Goal: Use online tool/utility: Utilize a website feature to perform a specific function

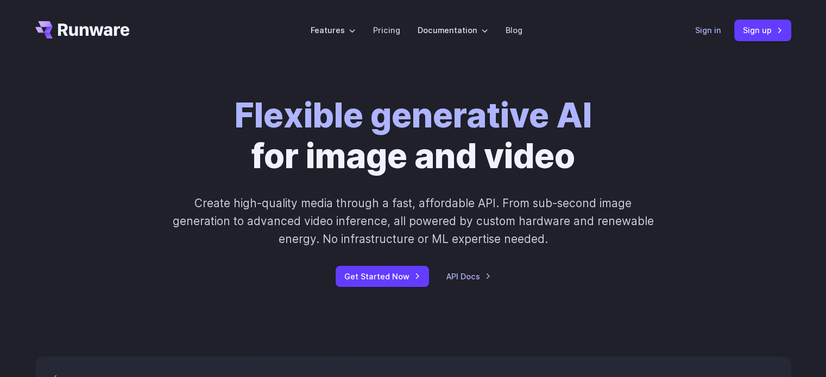
click at [706, 28] on link "Sign in" at bounding box center [708, 30] width 26 height 12
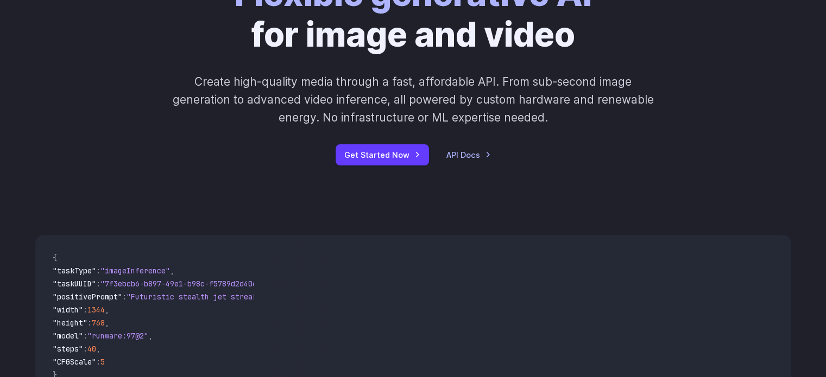
scroll to position [271, 0]
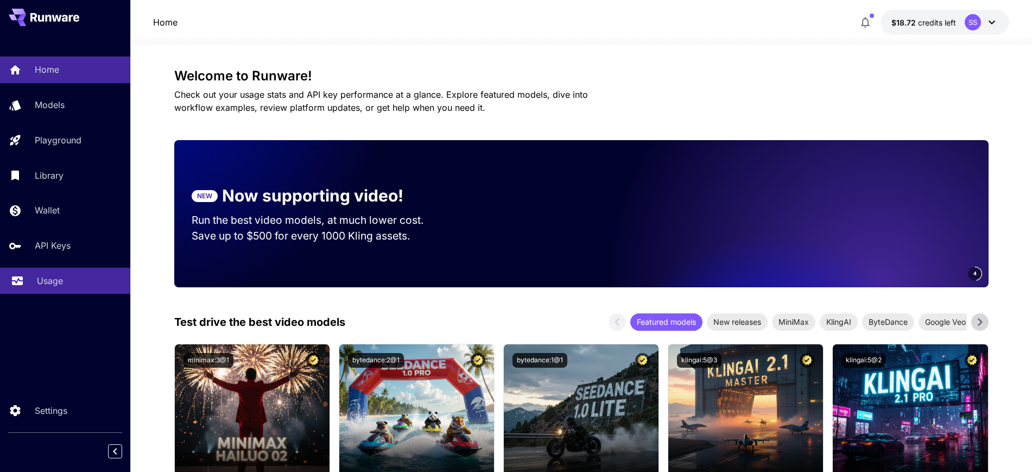
click at [47, 279] on p "Usage" at bounding box center [50, 280] width 26 height 13
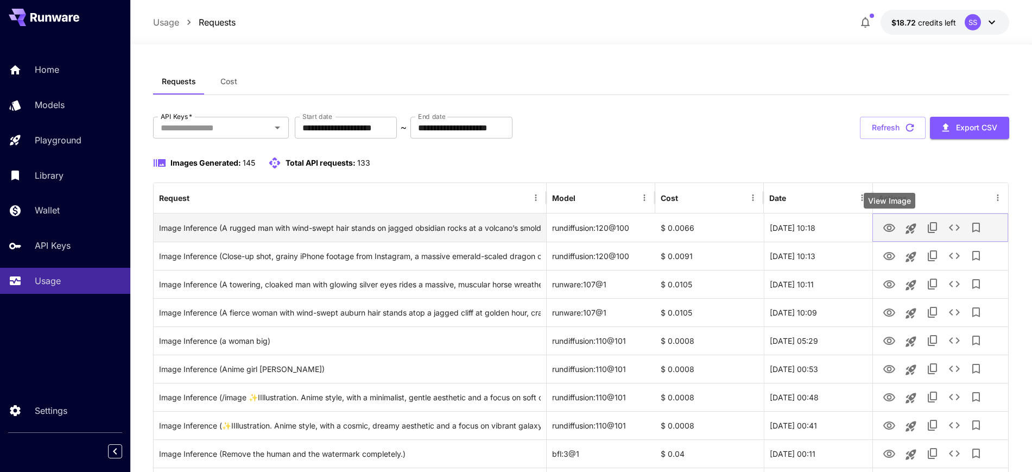
click at [887, 229] on icon "View Image" at bounding box center [889, 227] width 13 height 13
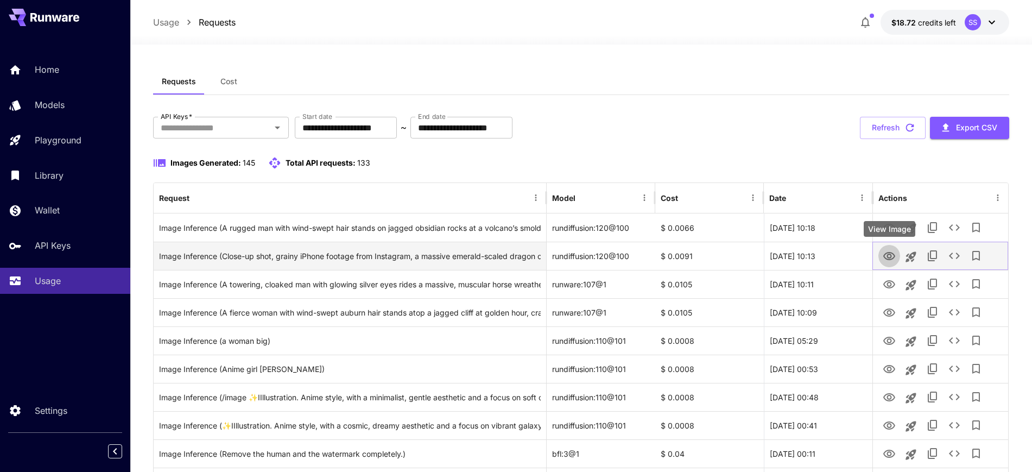
click at [887, 254] on icon "View Image" at bounding box center [889, 256] width 13 height 13
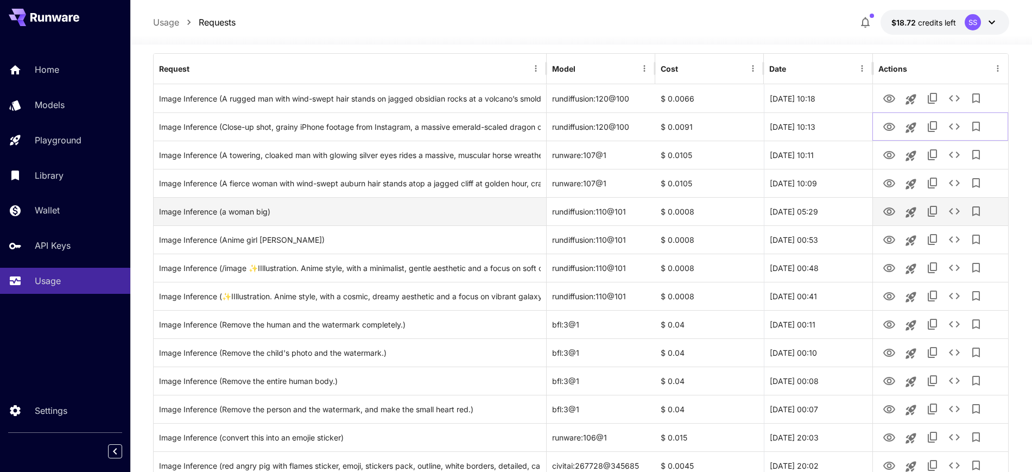
scroll to position [136, 0]
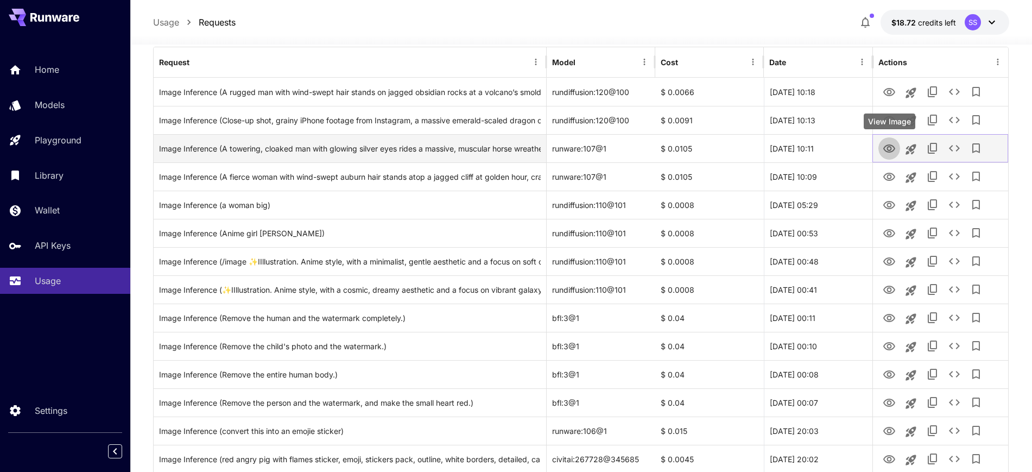
click at [884, 149] on icon "View Image" at bounding box center [889, 148] width 12 height 8
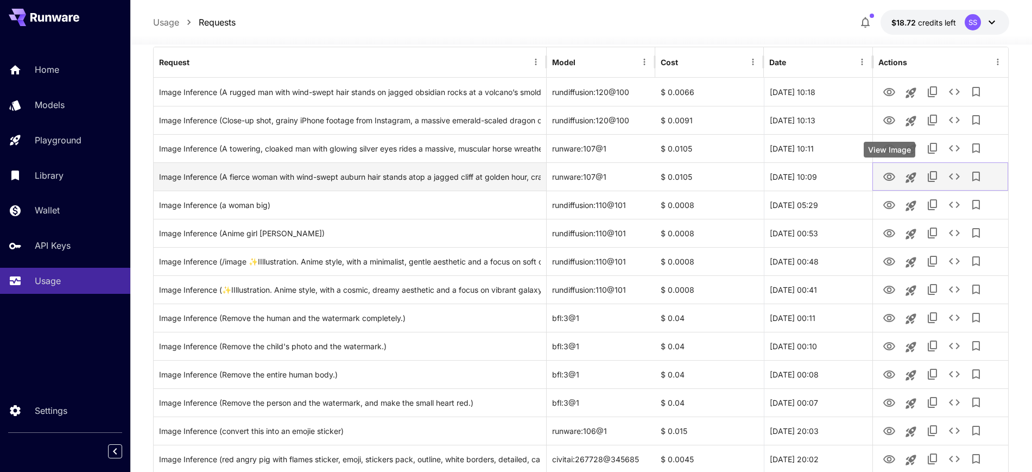
click at [886, 180] on icon "View Image" at bounding box center [889, 176] width 13 height 13
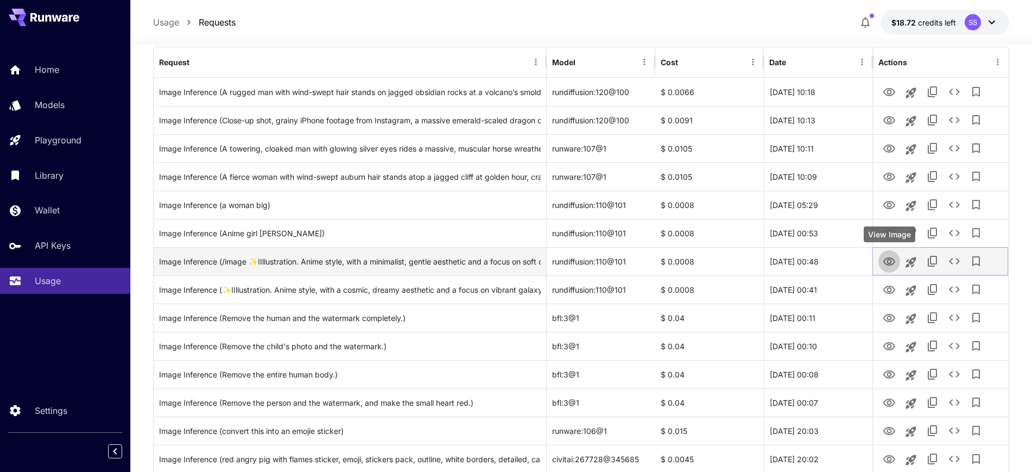
click at [883, 262] on icon "View Image" at bounding box center [889, 261] width 13 height 13
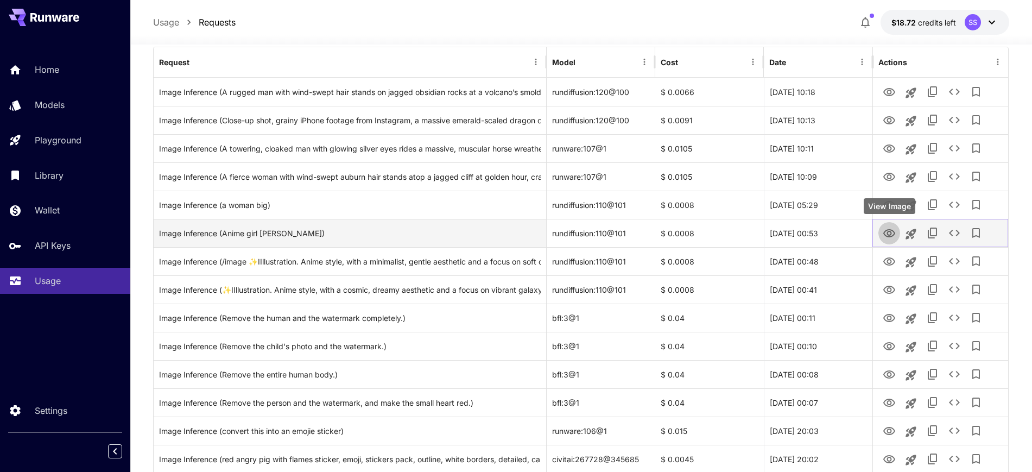
click at [888, 236] on icon "View Image" at bounding box center [889, 233] width 13 height 13
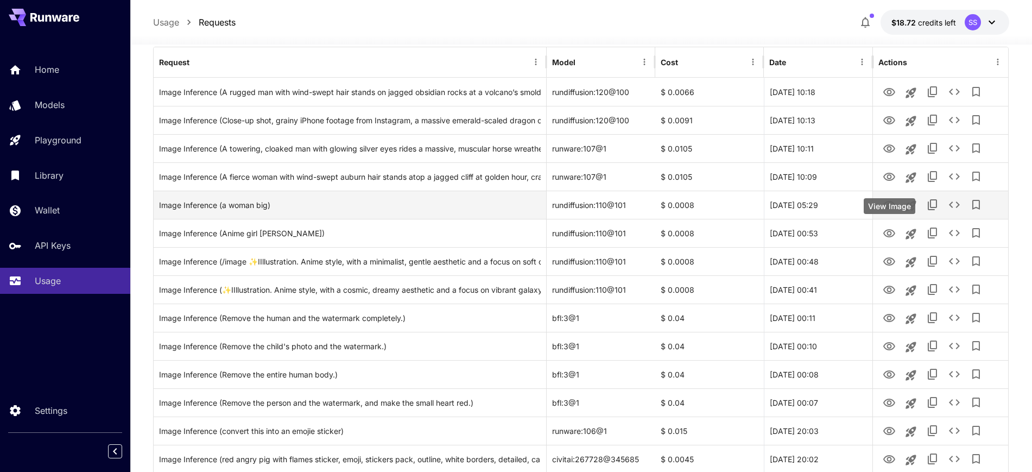
drag, startPoint x: 889, startPoint y: 208, endPoint x: 866, endPoint y: 214, distance: 23.2
click at [889, 208] on icon "View Image" at bounding box center [889, 205] width 13 height 13
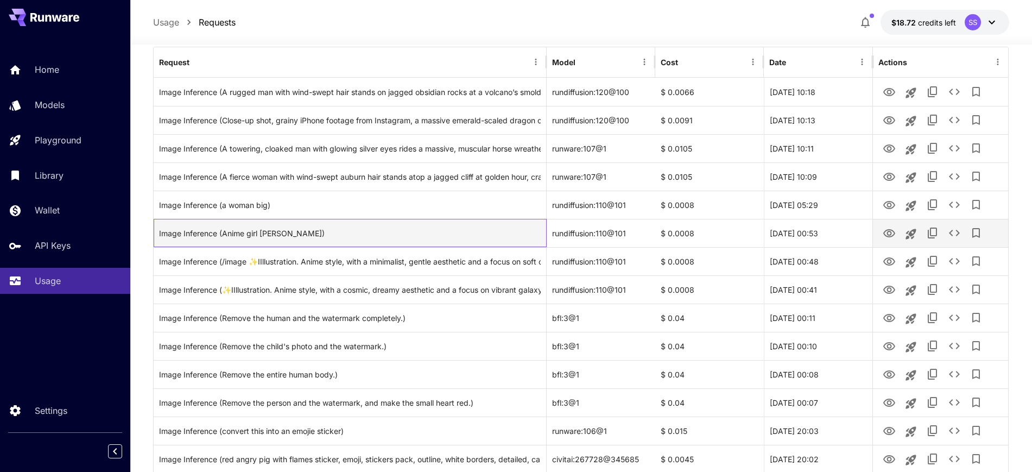
click at [438, 243] on div "Image Inference (Anime girl Yuri manhwa)" at bounding box center [350, 233] width 382 height 28
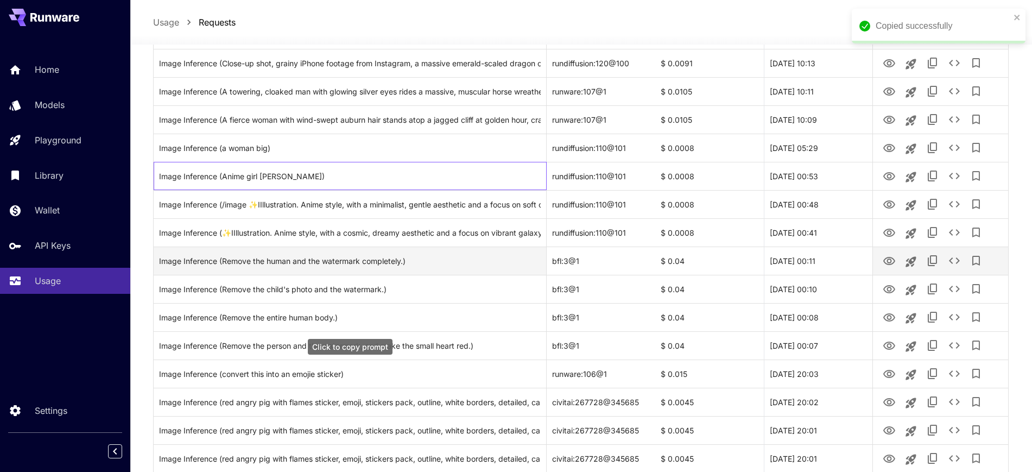
scroll to position [271, 0]
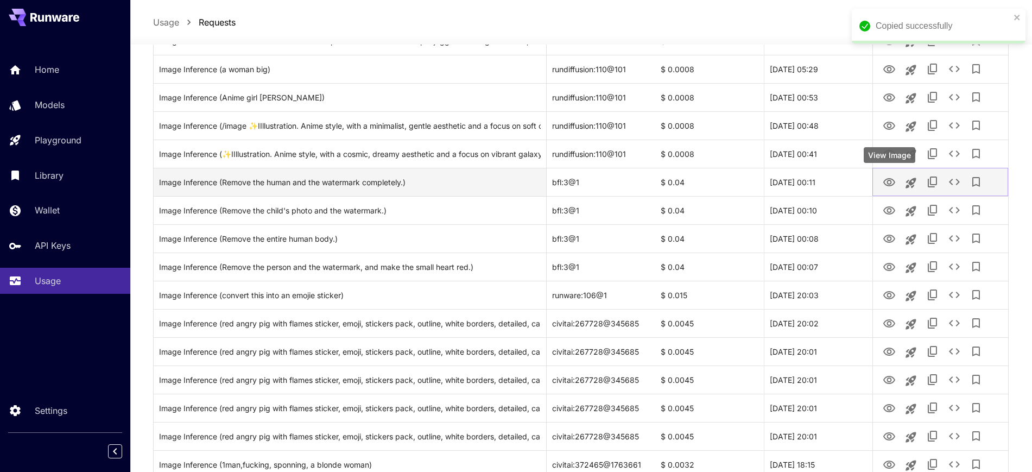
click at [885, 181] on icon "View Image" at bounding box center [889, 182] width 13 height 13
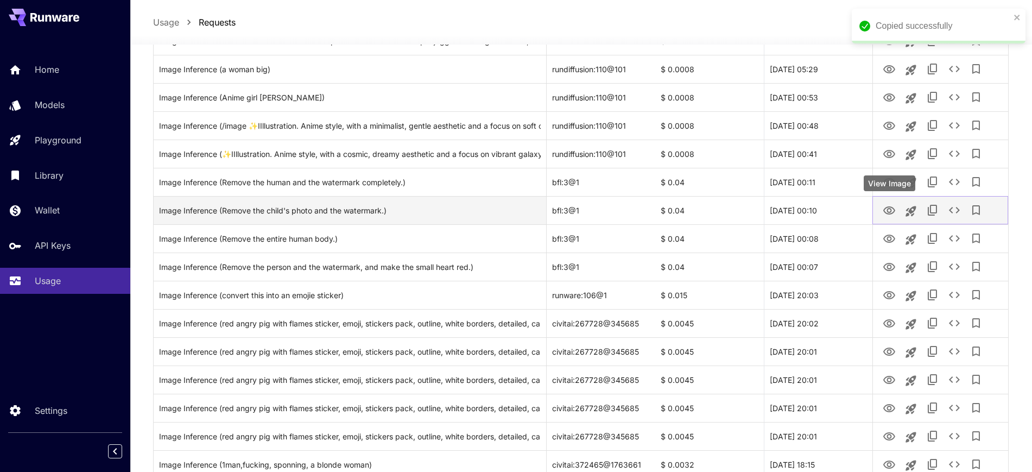
click at [897, 208] on button "View Image" at bounding box center [889, 210] width 22 height 22
click at [889, 206] on icon "View Image" at bounding box center [889, 210] width 13 height 13
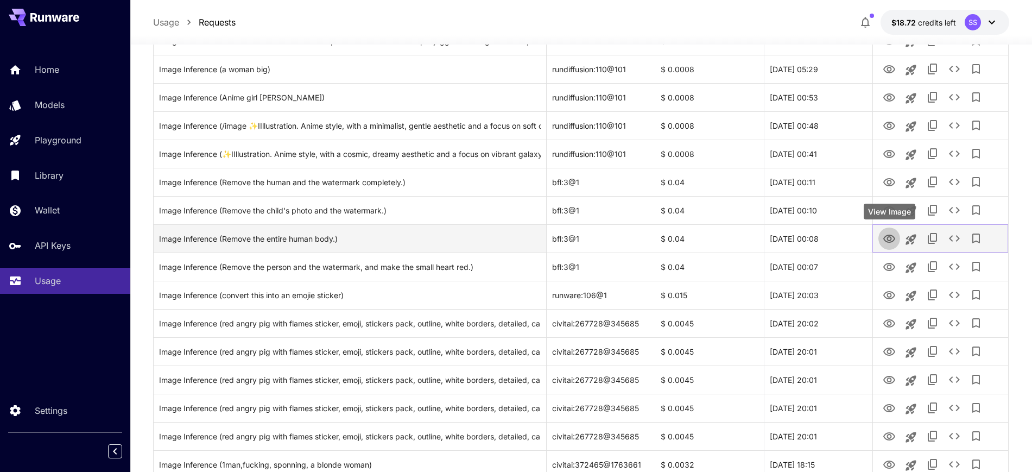
click at [883, 243] on icon "View Image" at bounding box center [889, 238] width 13 height 13
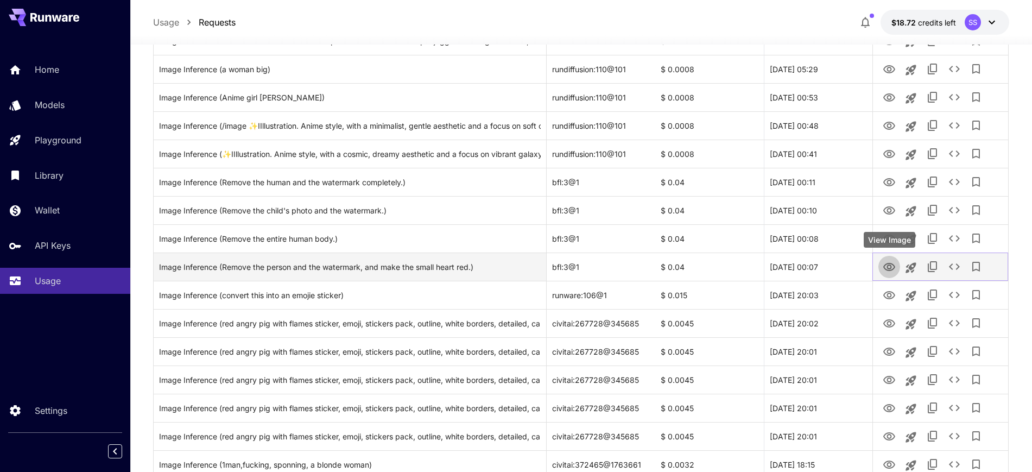
click at [888, 269] on icon "View Image" at bounding box center [889, 267] width 13 height 13
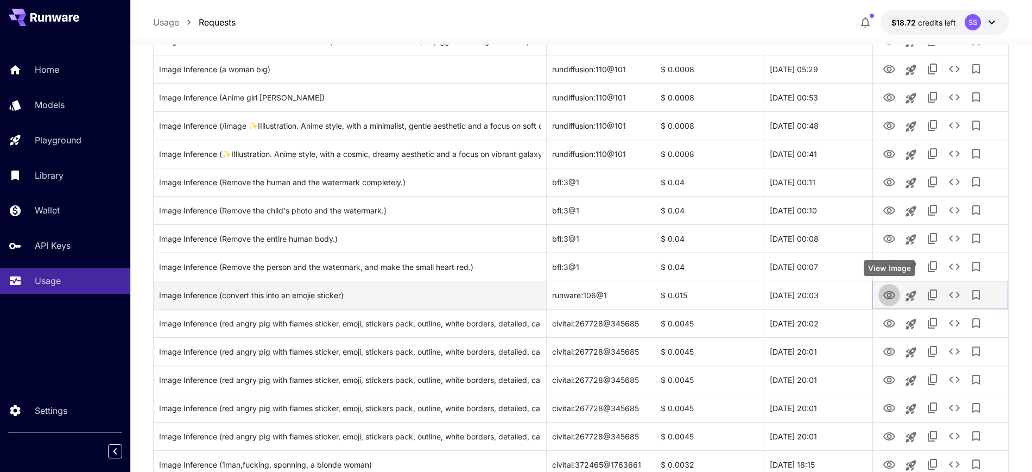
click at [888, 294] on icon "View Image" at bounding box center [889, 295] width 13 height 13
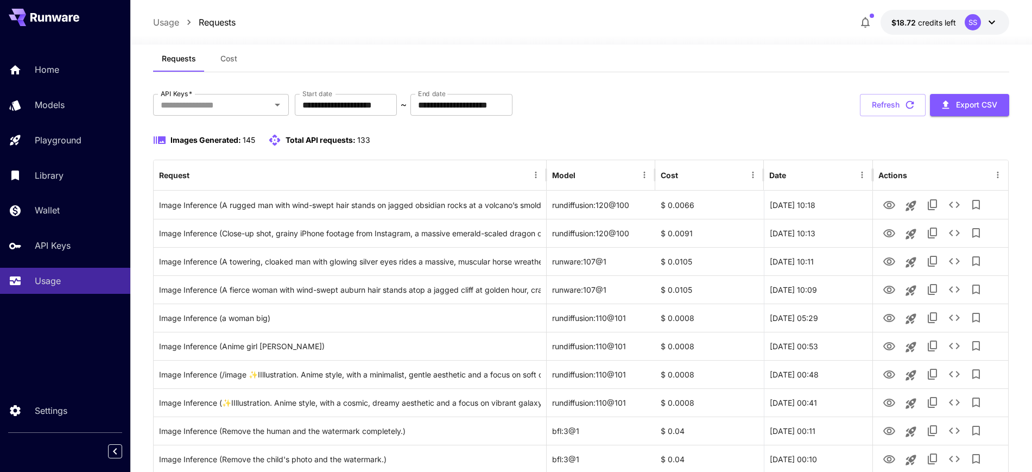
scroll to position [0, 0]
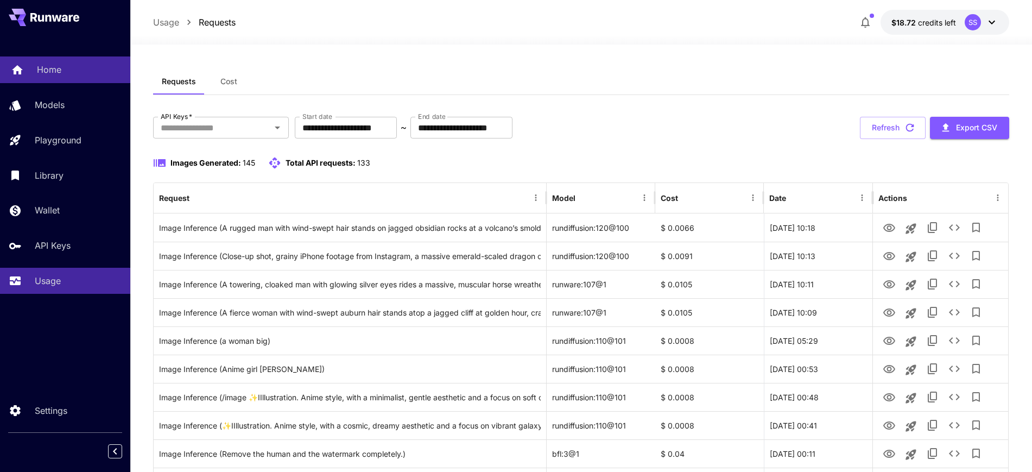
click at [54, 67] on p "Home" at bounding box center [49, 69] width 24 height 13
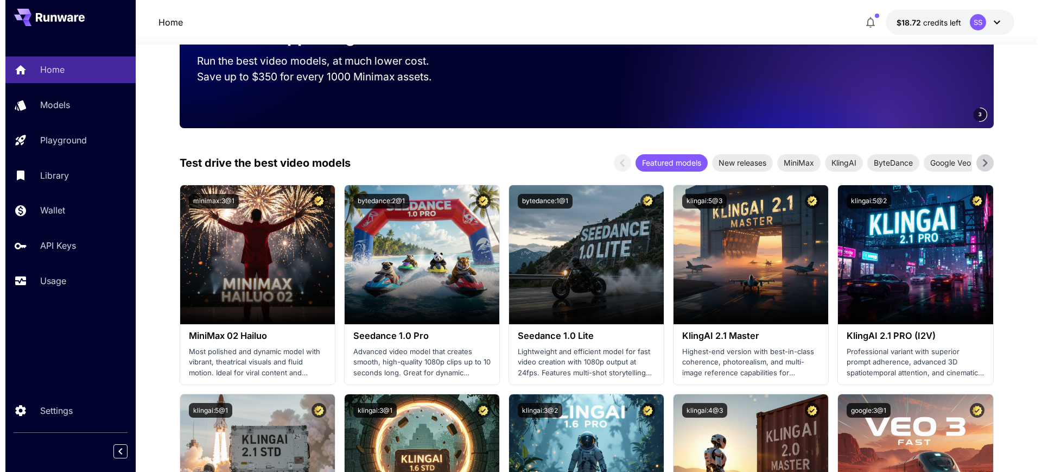
scroll to position [136, 0]
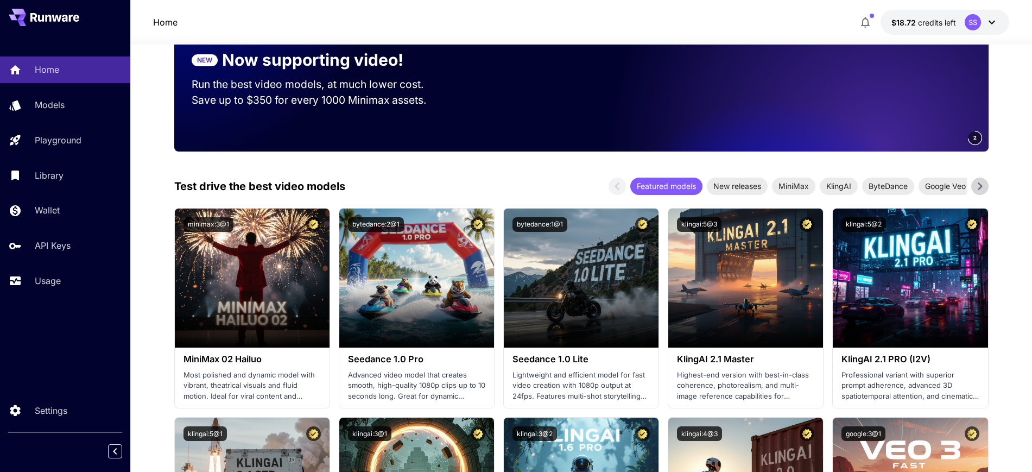
click at [977, 186] on icon at bounding box center [980, 186] width 16 height 16
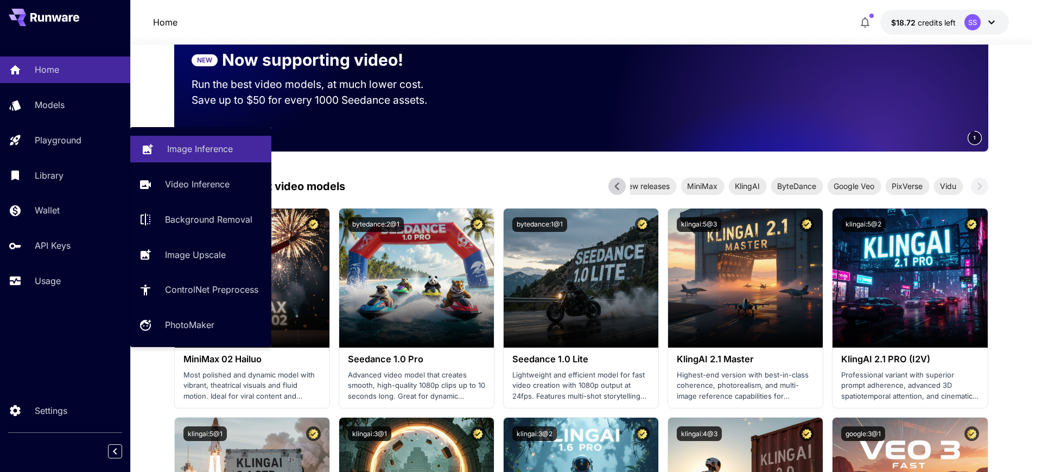
click at [205, 151] on p "Image Inference" at bounding box center [200, 148] width 66 height 13
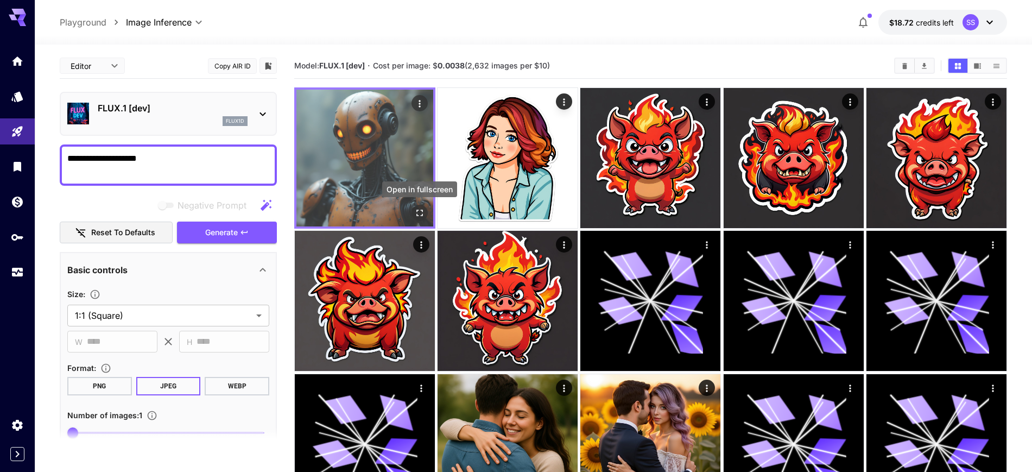
type textarea "**********"
click at [416, 217] on icon "Open in fullscreen" at bounding box center [419, 212] width 11 height 11
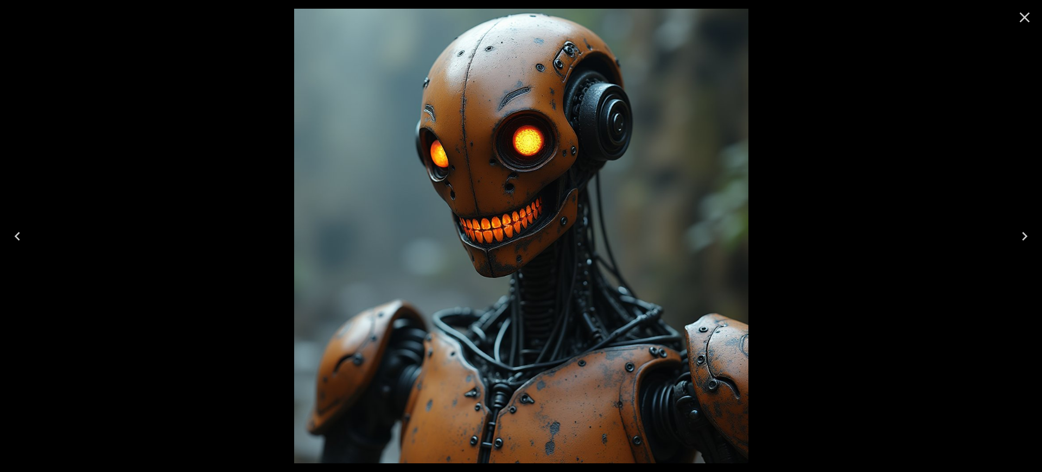
click at [1024, 17] on icon "Close" at bounding box center [1025, 17] width 10 height 10
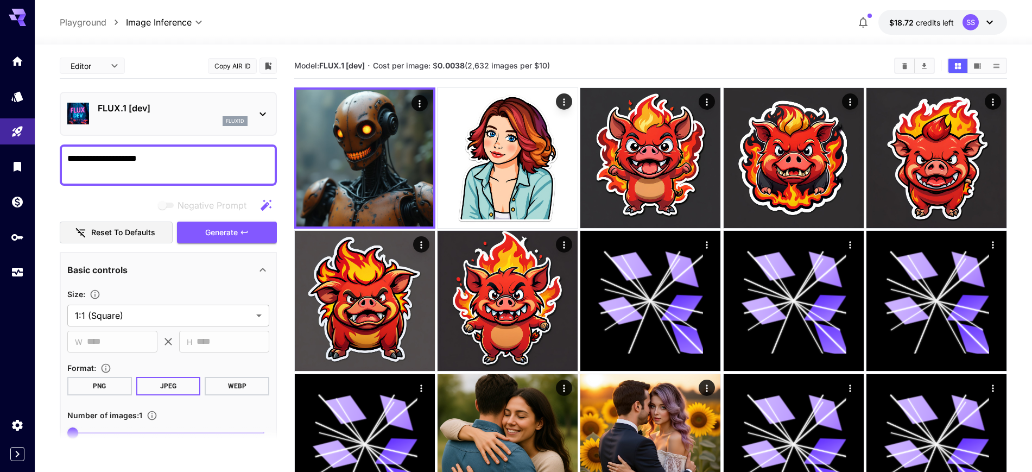
click at [162, 111] on p "FLUX.1 [dev]" at bounding box center [173, 108] width 150 height 13
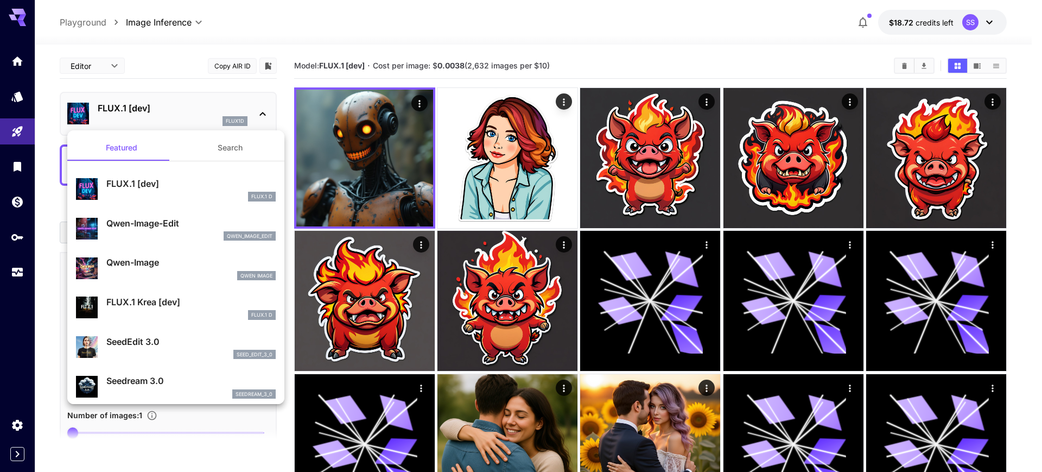
click at [164, 260] on p "Qwen-Image" at bounding box center [190, 262] width 169 height 13
type input "**"
type input "***"
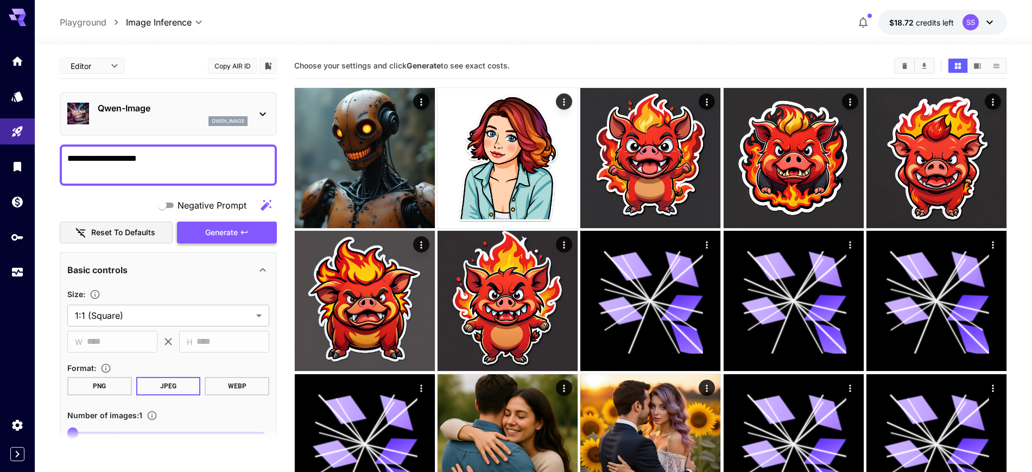
click at [220, 226] on span "Generate" at bounding box center [221, 233] width 33 height 14
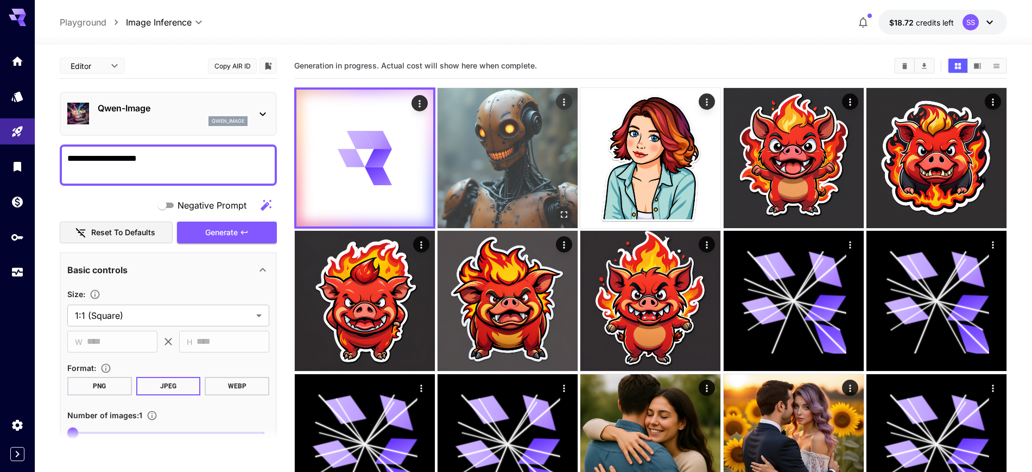
click at [560, 215] on icon "Open in fullscreen" at bounding box center [564, 214] width 11 height 11
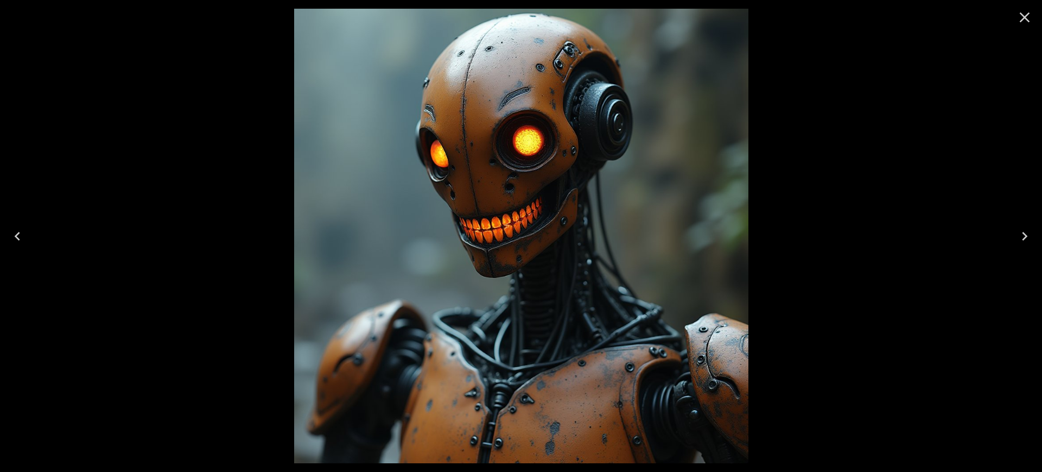
click at [1020, 21] on icon "Close" at bounding box center [1024, 17] width 17 height 17
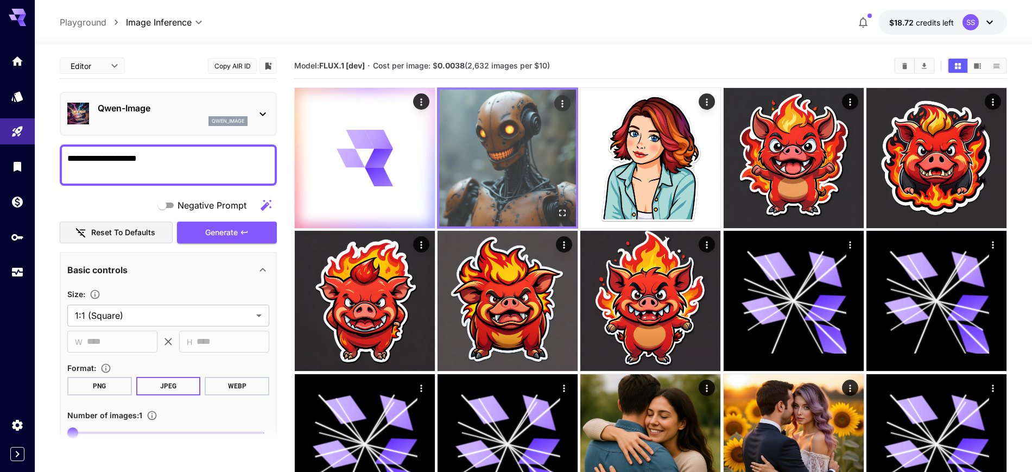
click at [558, 214] on icon "Open in fullscreen" at bounding box center [562, 212] width 11 height 11
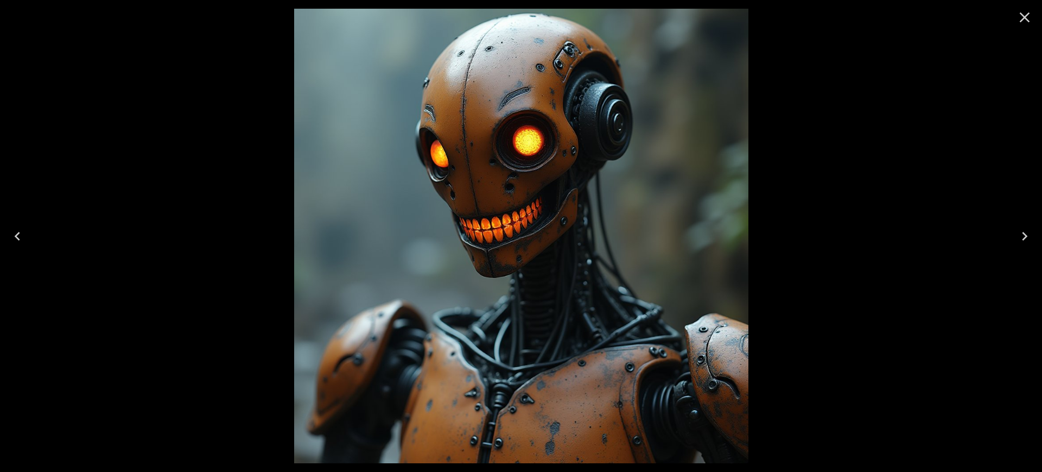
click at [1023, 18] on icon "Close" at bounding box center [1025, 17] width 10 height 10
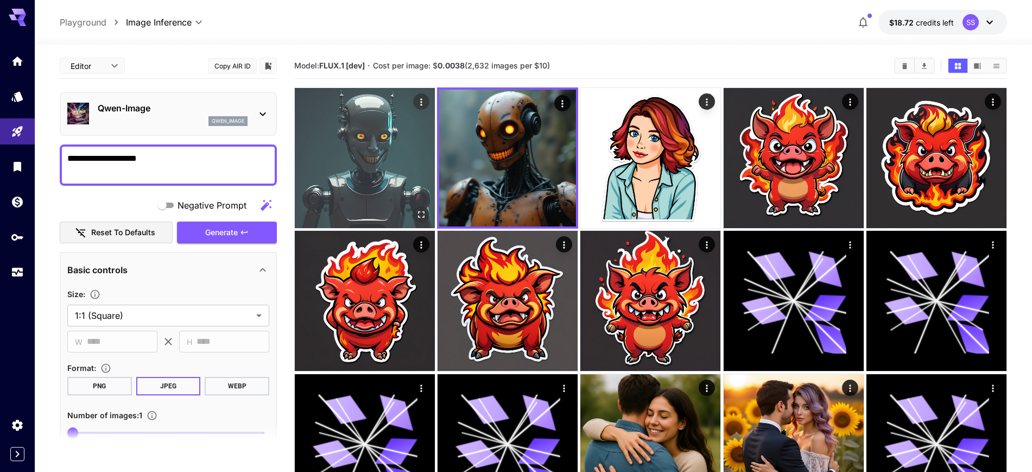
click at [427, 214] on icon "Open in fullscreen" at bounding box center [421, 214] width 11 height 11
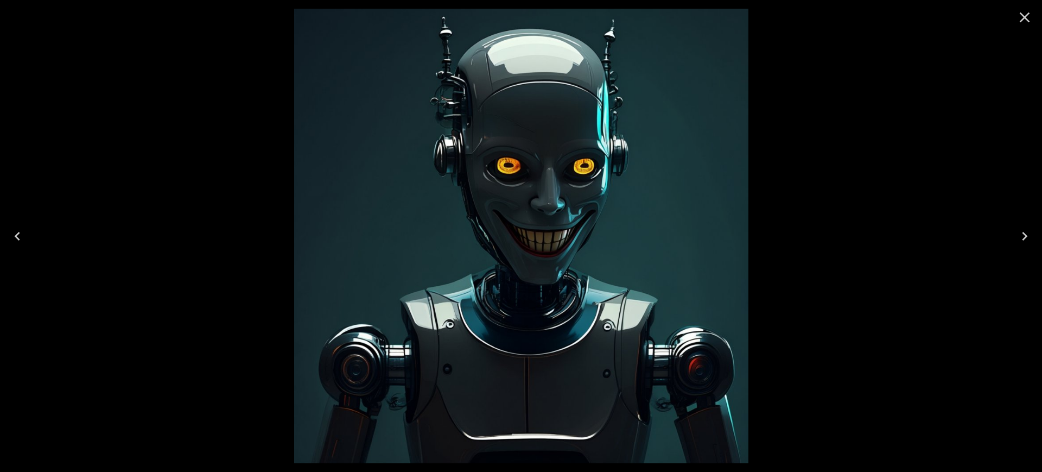
click at [1018, 18] on icon "Close" at bounding box center [1024, 17] width 17 height 17
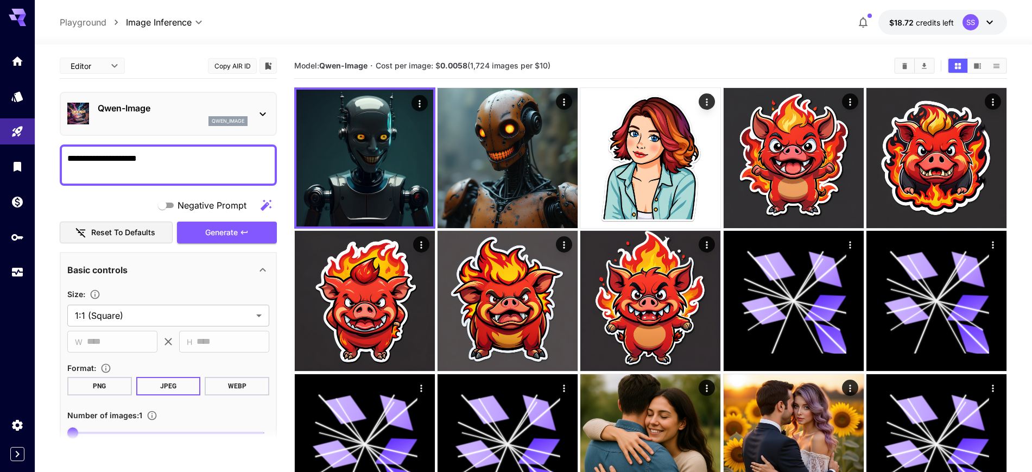
click at [154, 115] on div "Qwen-Image qwen_image" at bounding box center [173, 114] width 150 height 24
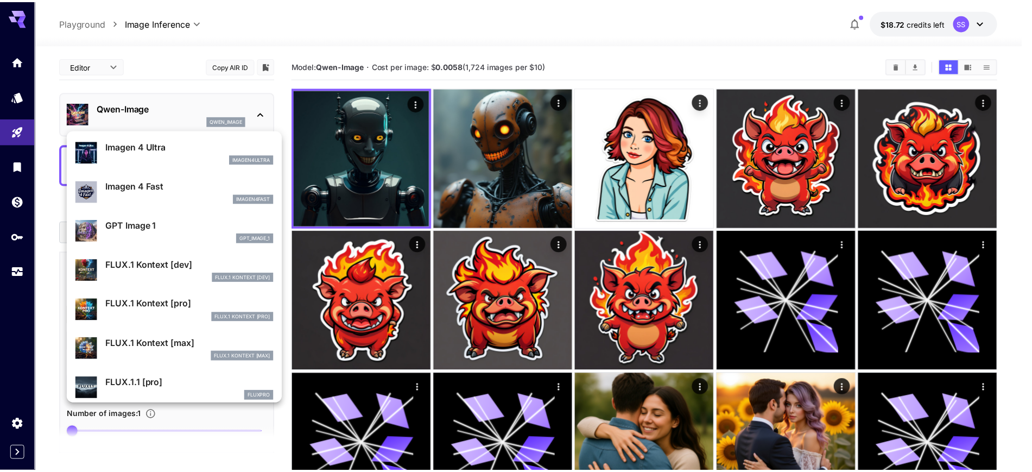
scroll to position [760, 0]
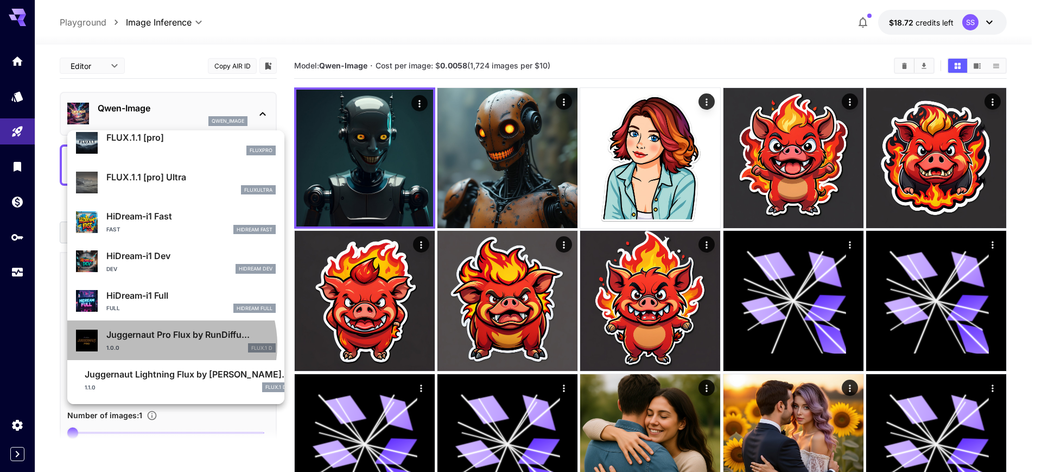
click at [169, 344] on div "1.0.0 FLUX.1 D" at bounding box center [190, 348] width 169 height 10
type input "**"
type input "*"
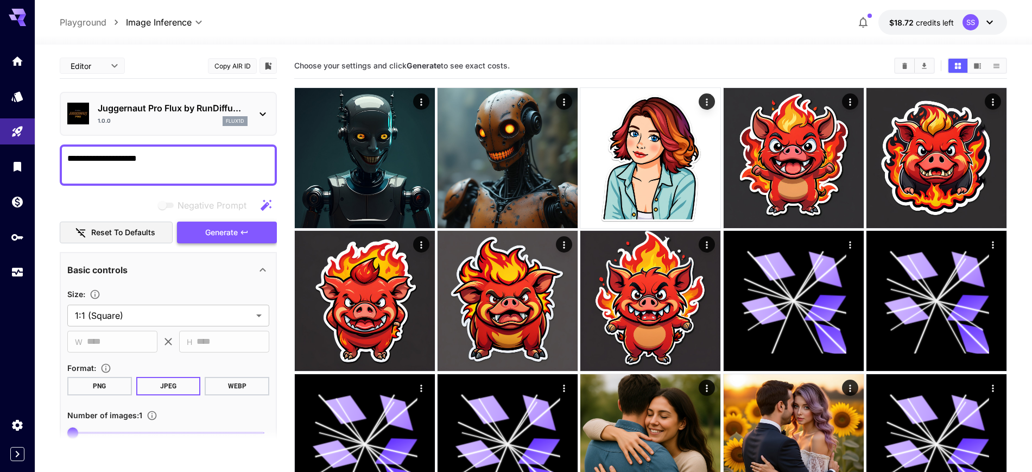
click at [238, 229] on button "Generate" at bounding box center [227, 232] width 100 height 22
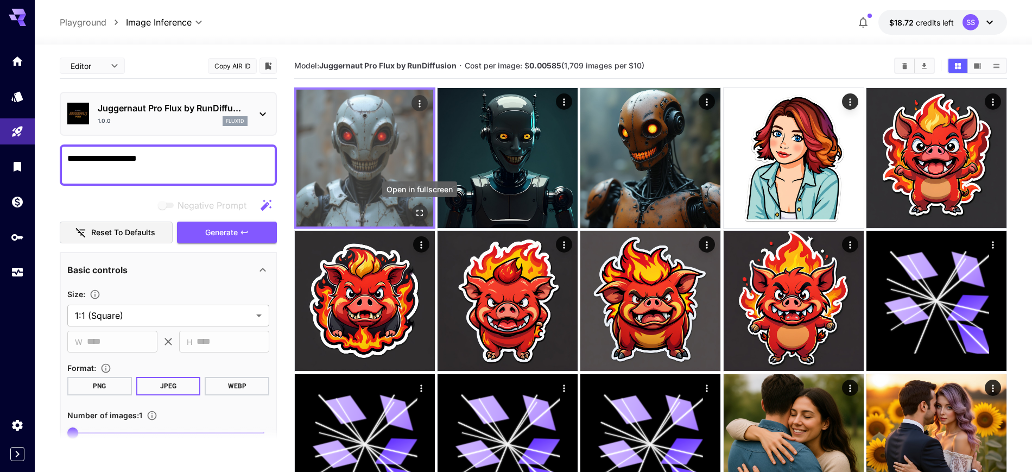
click at [417, 213] on icon "Open in fullscreen" at bounding box center [419, 212] width 11 height 11
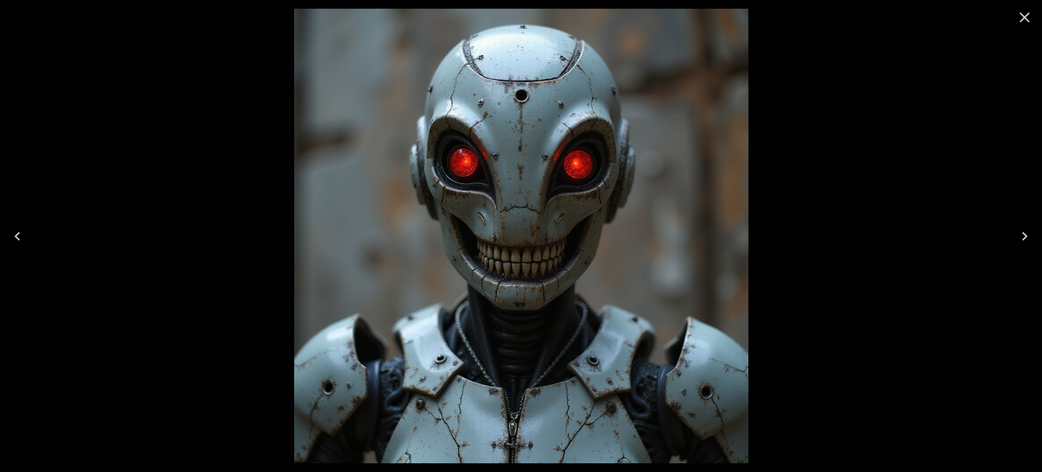
click at [1028, 19] on icon "Close" at bounding box center [1024, 17] width 17 height 17
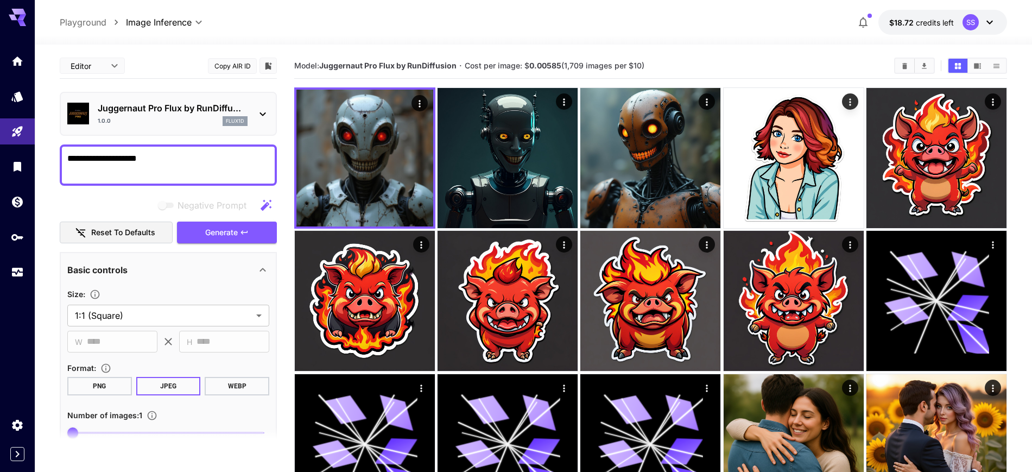
click at [163, 155] on textarea "**********" at bounding box center [168, 165] width 202 height 26
type textarea "**********"
click at [207, 235] on span "Generate" at bounding box center [221, 233] width 33 height 14
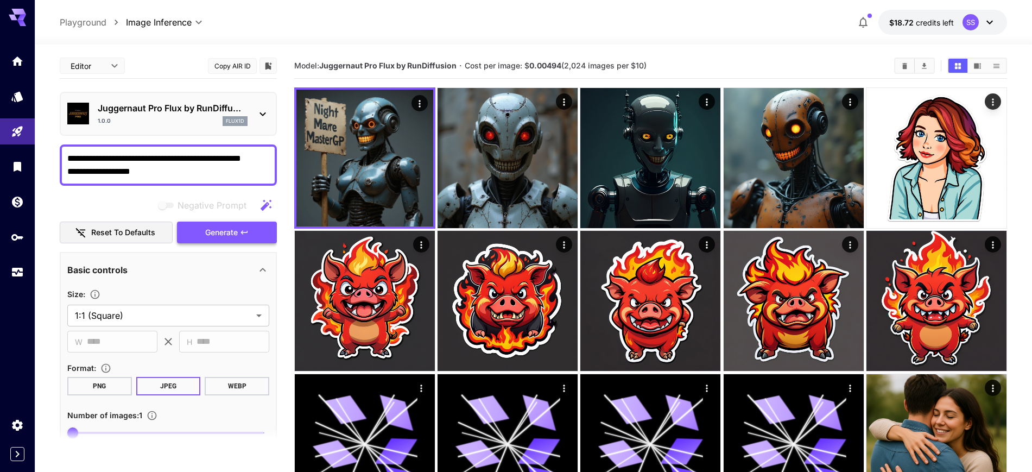
click at [217, 232] on span "Generate" at bounding box center [221, 233] width 33 height 14
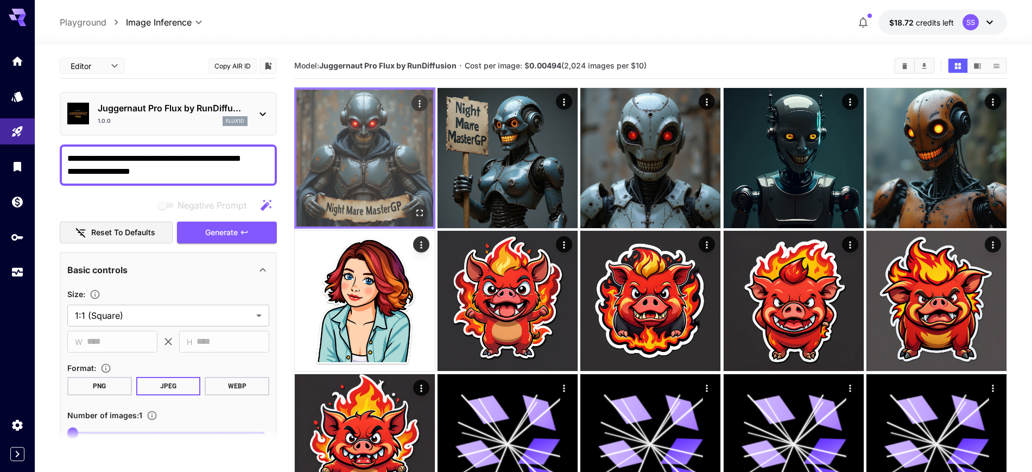
click at [419, 216] on icon "Open in fullscreen" at bounding box center [419, 212] width 11 height 11
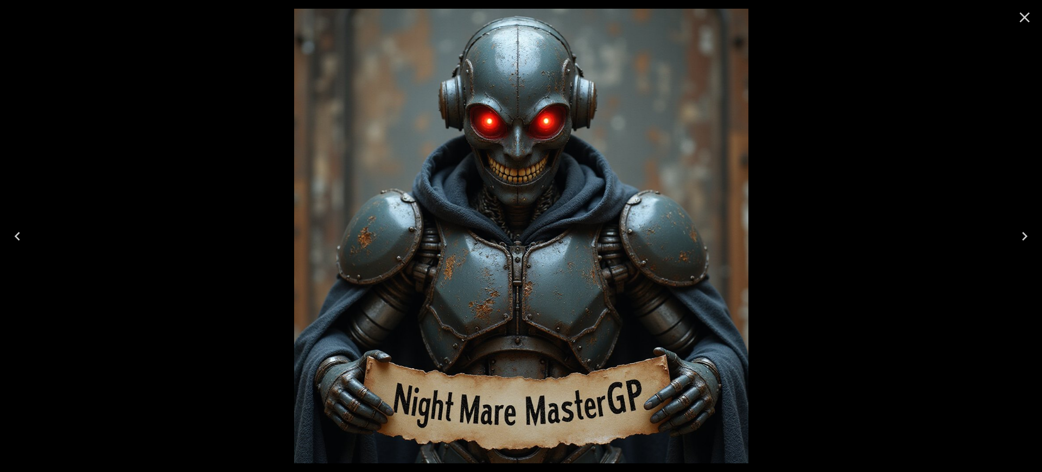
click at [1021, 16] on icon "Close" at bounding box center [1024, 17] width 17 height 17
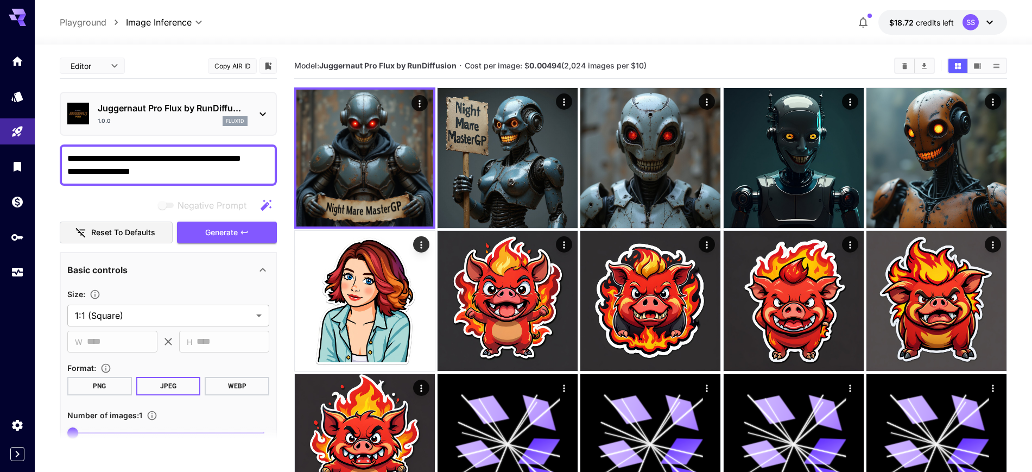
click at [217, 115] on div "Juggernaut Pro Flux by RunDiffu... 1.0.0 flux1d" at bounding box center [173, 114] width 150 height 24
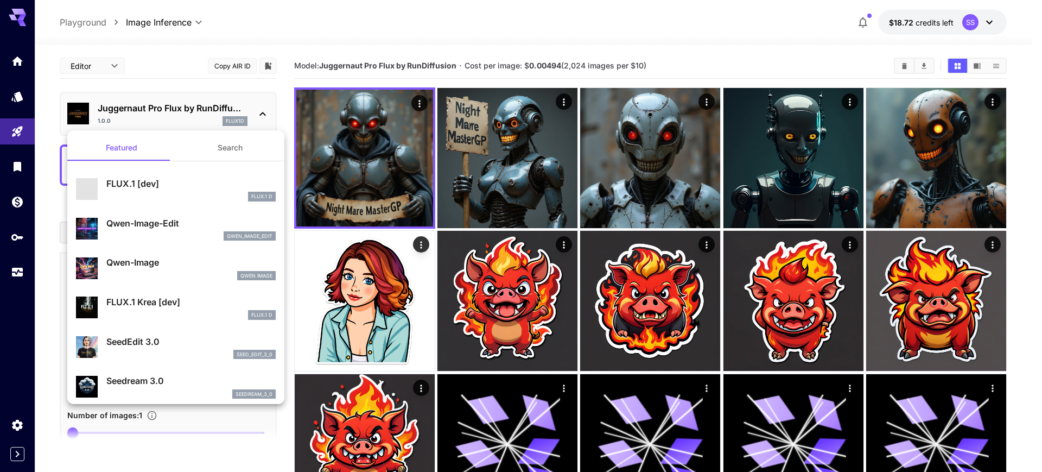
click at [140, 278] on div "Qwen Image" at bounding box center [190, 276] width 169 height 10
type input "**"
type input "***"
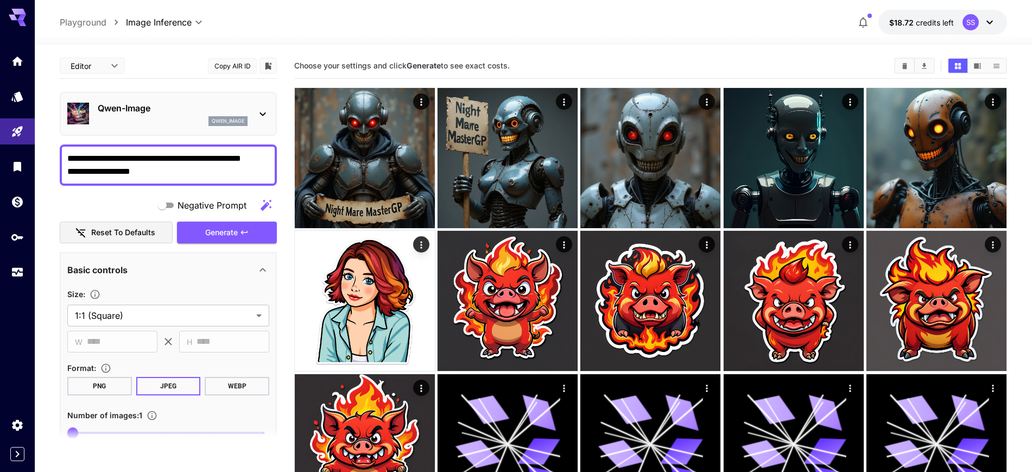
click at [237, 233] on span "Generate" at bounding box center [221, 233] width 33 height 14
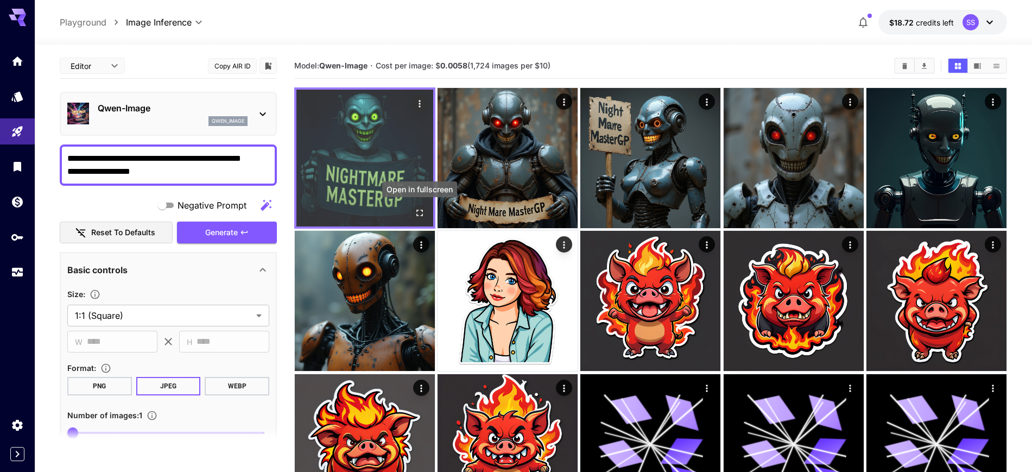
click at [422, 212] on icon "Open in fullscreen" at bounding box center [419, 212] width 11 height 11
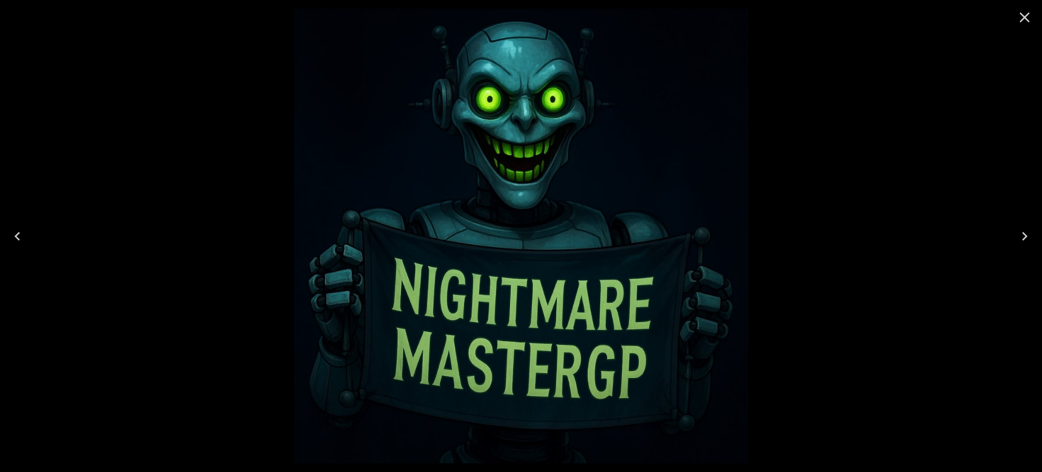
click at [1031, 22] on icon "Close" at bounding box center [1024, 17] width 17 height 17
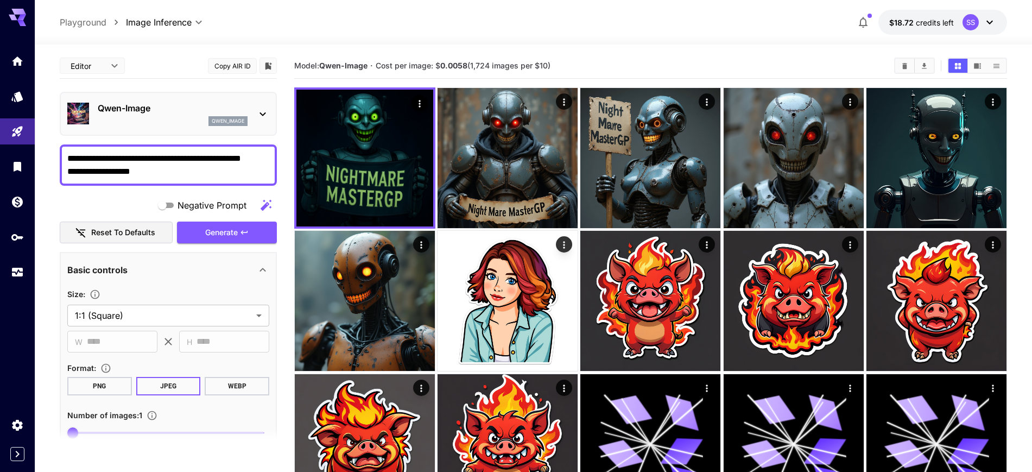
click at [107, 171] on textarea "**********" at bounding box center [168, 165] width 202 height 26
paste textarea "*"
click at [229, 232] on span "Generate" at bounding box center [221, 233] width 33 height 14
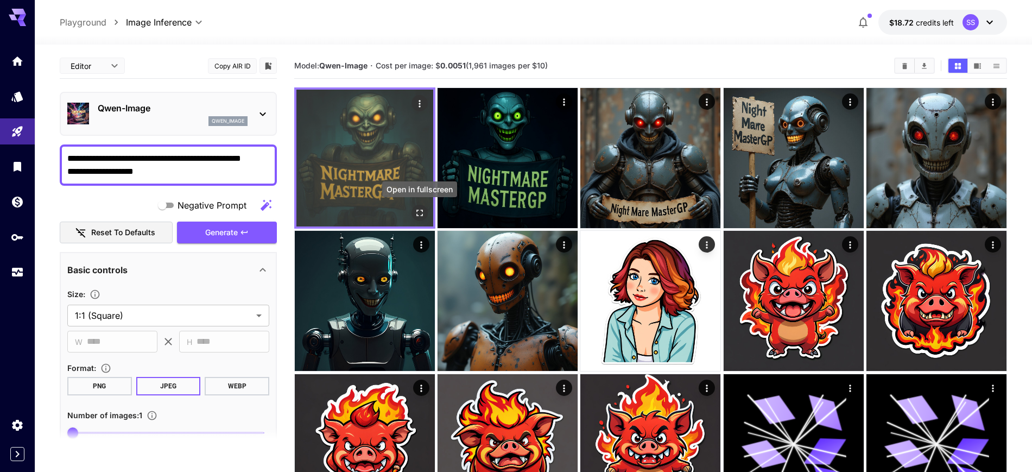
click at [421, 213] on icon "Open in fullscreen" at bounding box center [419, 212] width 11 height 11
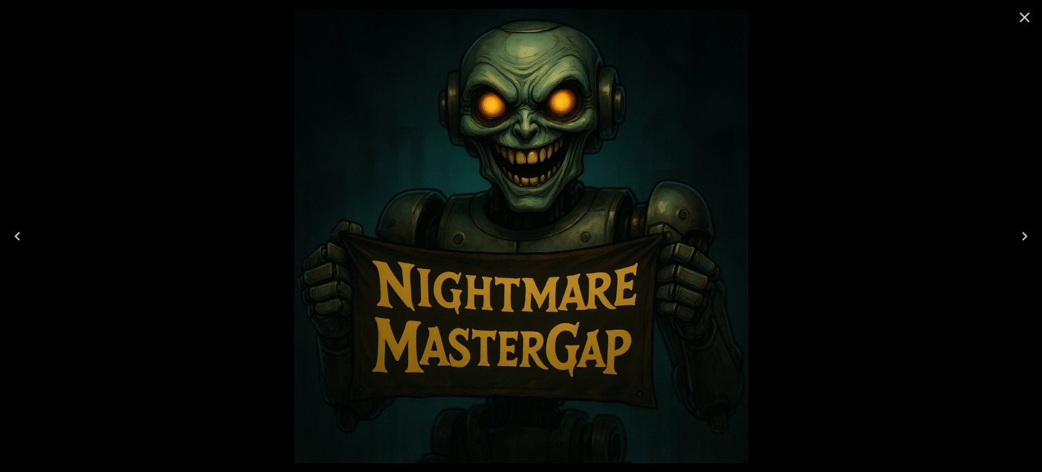
click at [1024, 23] on icon "Close" at bounding box center [1024, 17] width 17 height 17
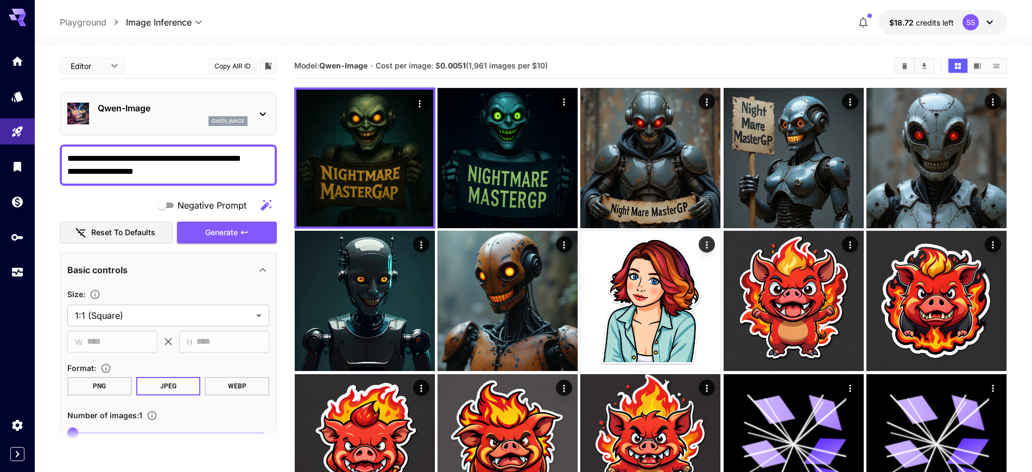
click at [75, 160] on textarea "**********" at bounding box center [168, 165] width 202 height 26
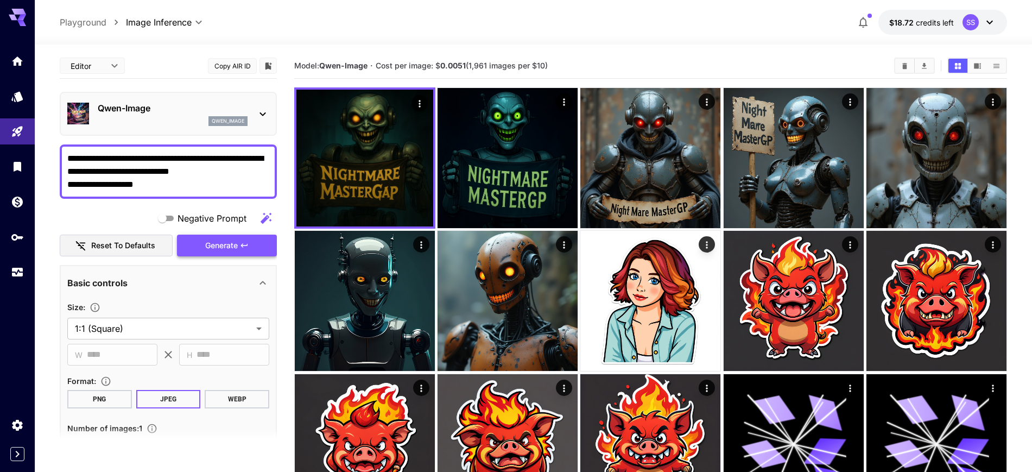
type textarea "**********"
click at [235, 247] on span "Generate" at bounding box center [221, 246] width 33 height 14
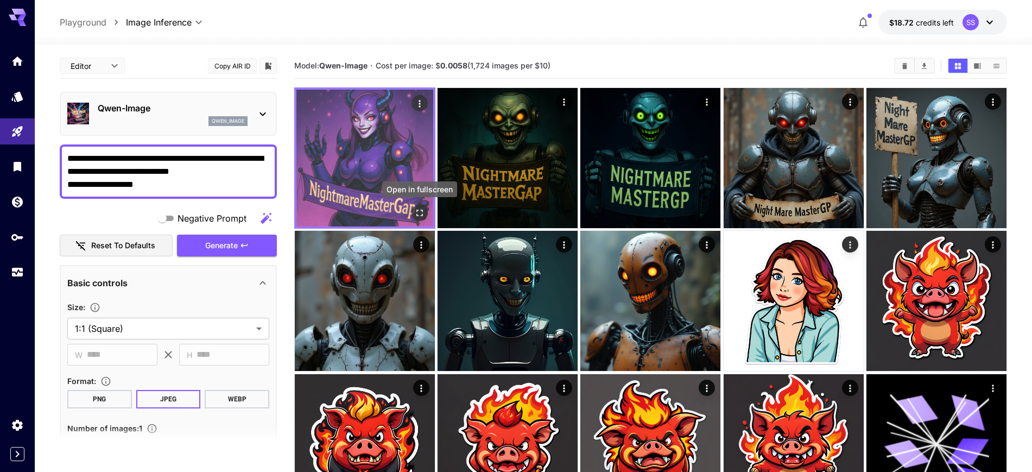
click at [422, 216] on icon "Open in fullscreen" at bounding box center [419, 212] width 11 height 11
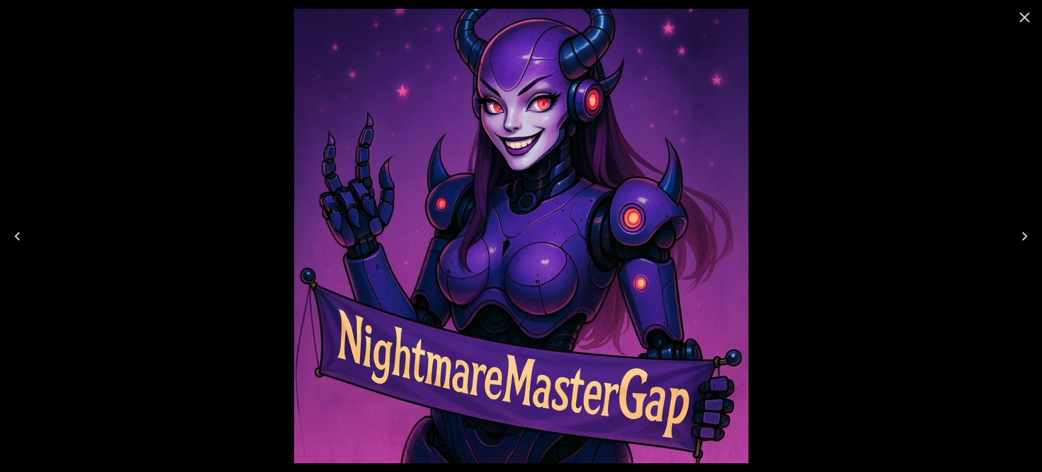
click at [1021, 11] on icon "Close" at bounding box center [1024, 17] width 17 height 17
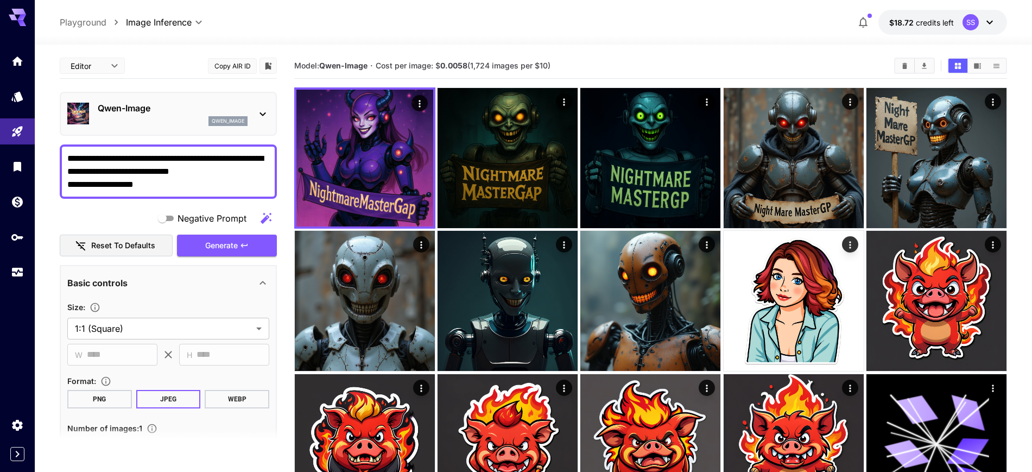
click at [148, 114] on p "Qwen-Image" at bounding box center [173, 108] width 150 height 13
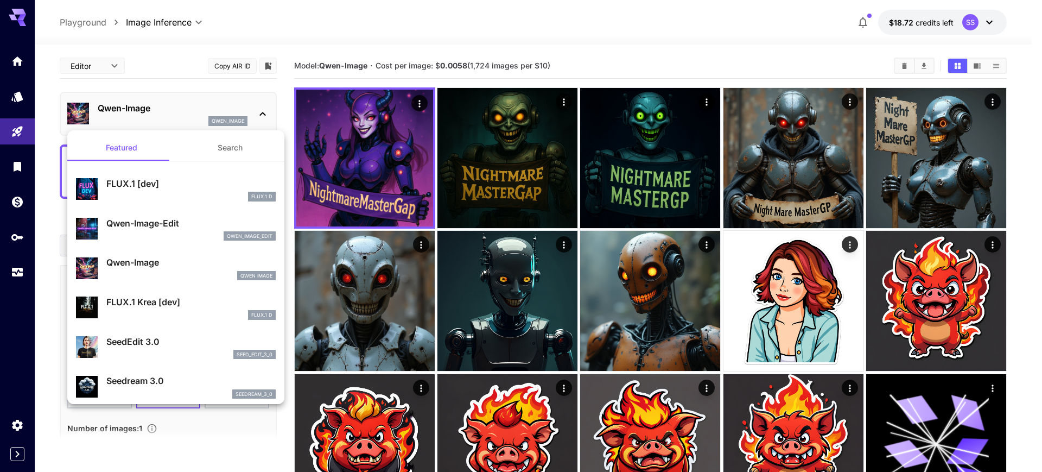
click at [164, 75] on div at bounding box center [521, 236] width 1042 height 472
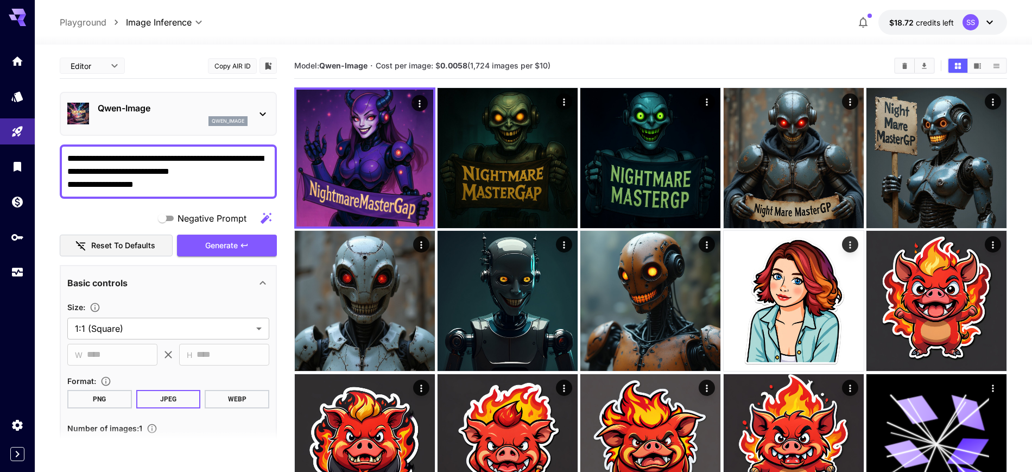
click at [163, 192] on div "**********" at bounding box center [168, 171] width 217 height 54
click at [160, 183] on textarea "**********" at bounding box center [168, 171] width 202 height 39
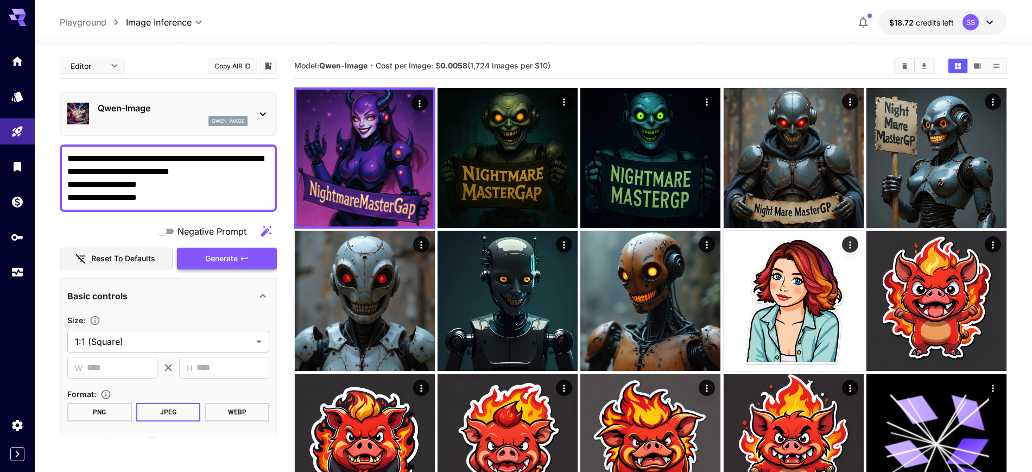
type textarea "**********"
click at [235, 258] on span "Generate" at bounding box center [221, 259] width 33 height 14
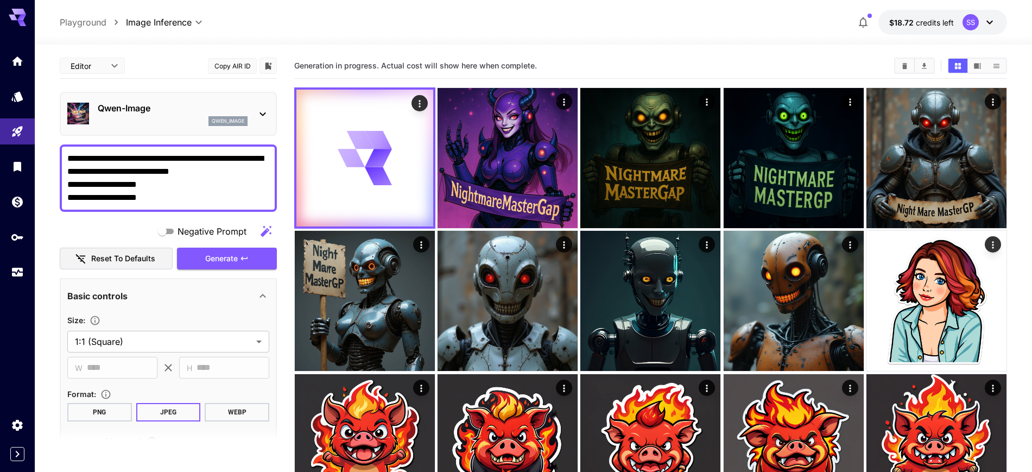
click at [150, 104] on p "Qwen-Image" at bounding box center [173, 108] width 150 height 13
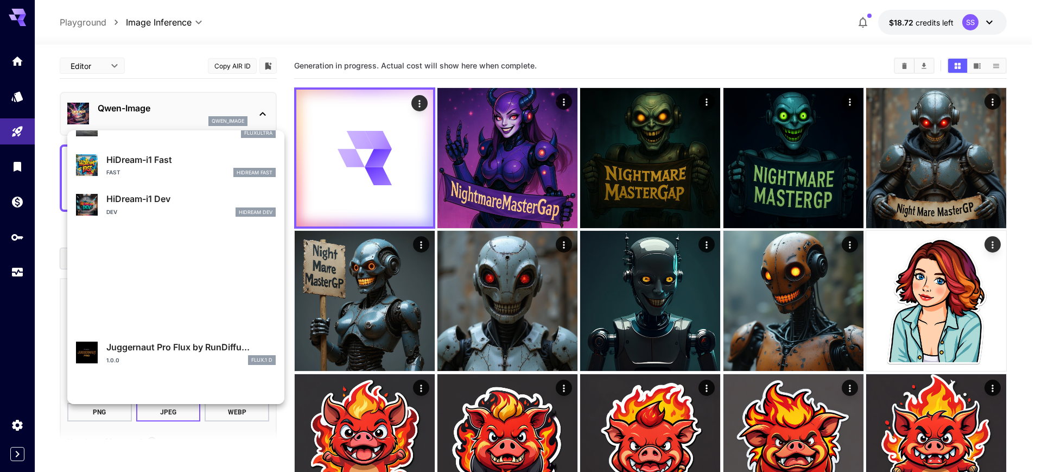
scroll to position [760, 0]
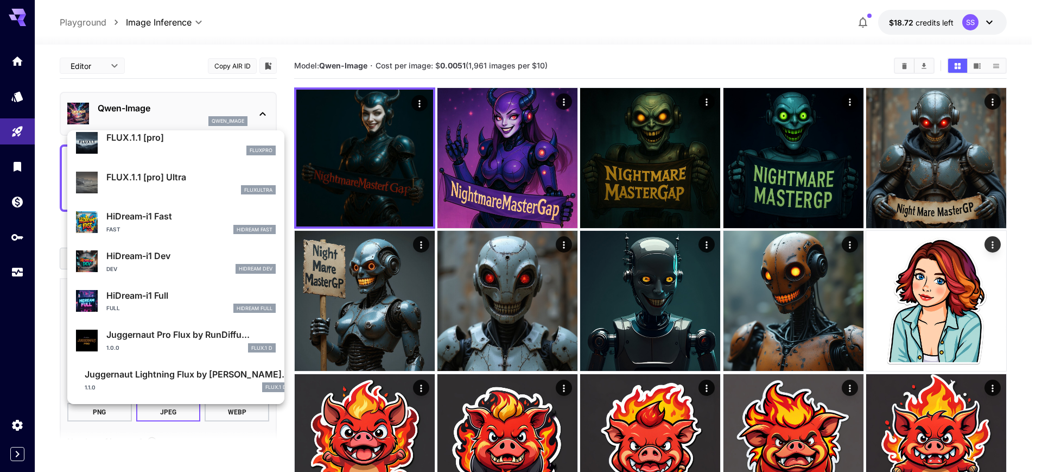
click at [392, 176] on div at bounding box center [521, 236] width 1042 height 472
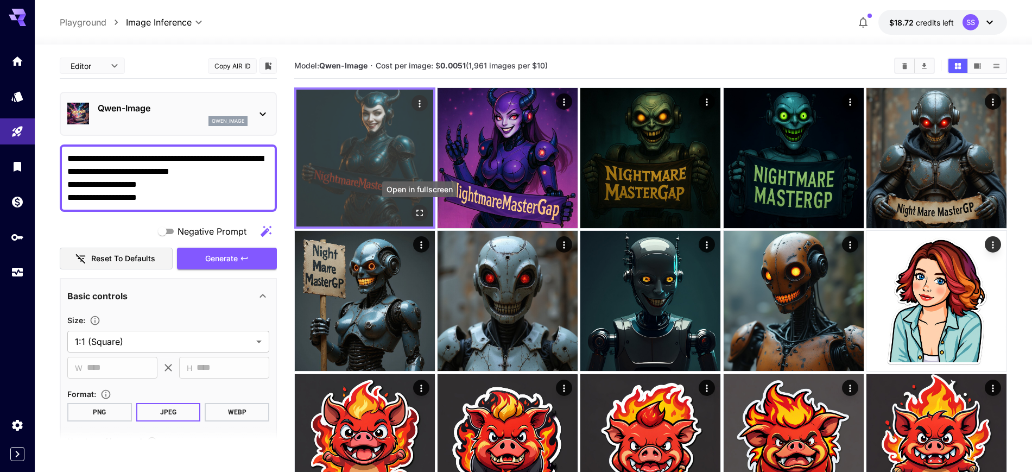
click at [419, 217] on icon "Open in fullscreen" at bounding box center [419, 212] width 11 height 11
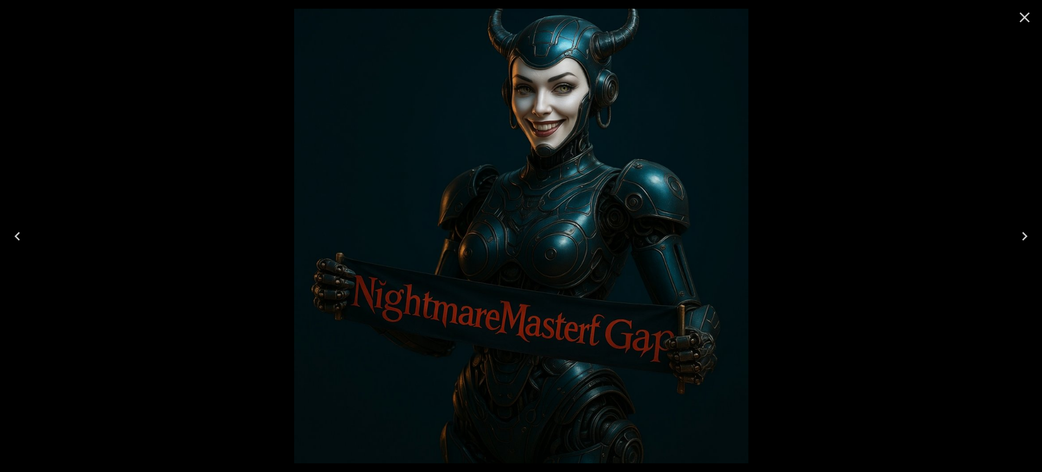
click at [1029, 14] on icon "Close" at bounding box center [1024, 17] width 17 height 17
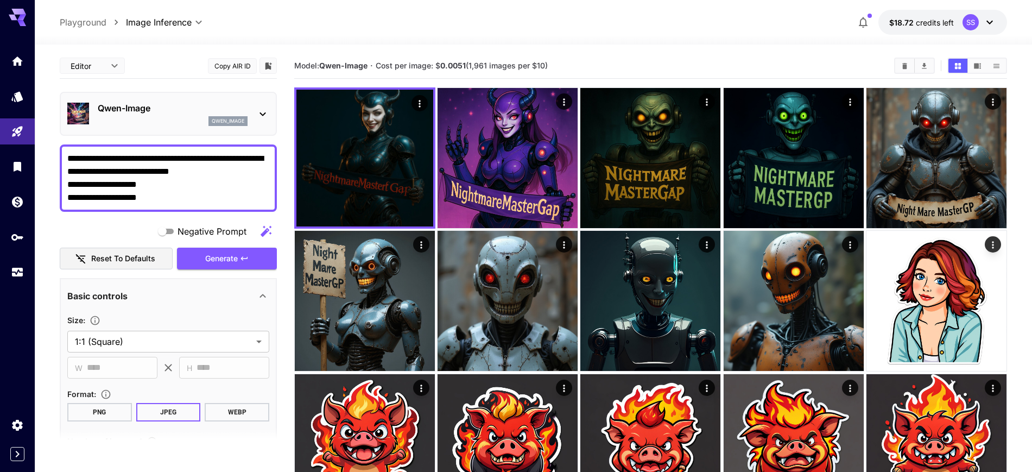
click at [163, 119] on div "qwen_image" at bounding box center [173, 121] width 150 height 10
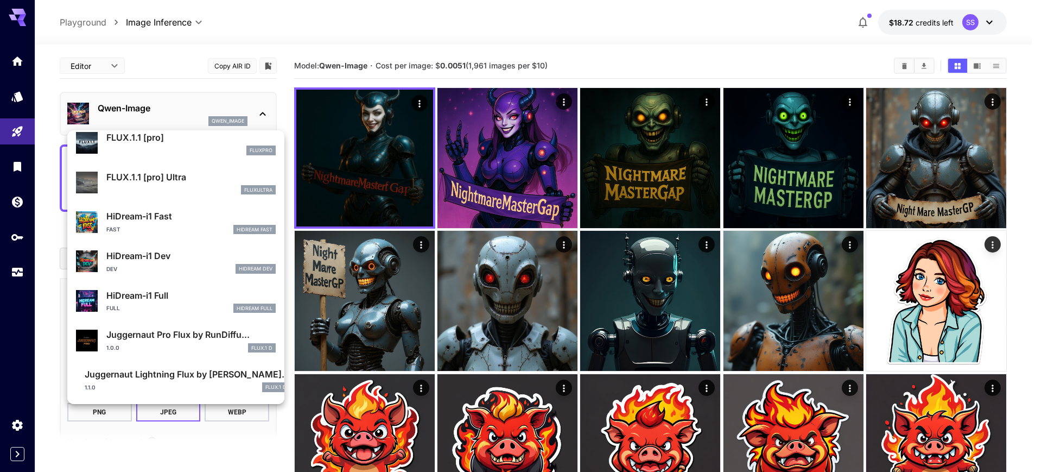
click at [162, 253] on p "HiDream-i1 Dev" at bounding box center [190, 255] width 169 height 13
type input "**"
type input "*"
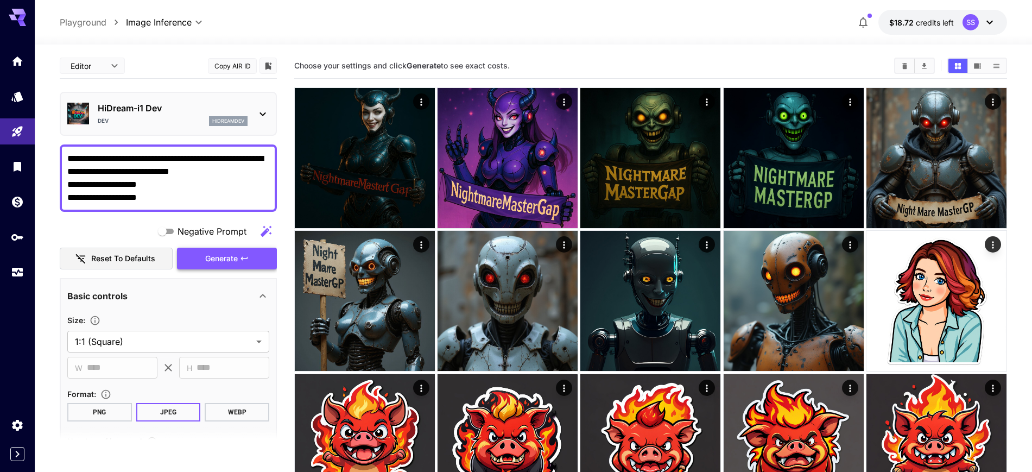
click at [223, 254] on span "Generate" at bounding box center [221, 259] width 33 height 14
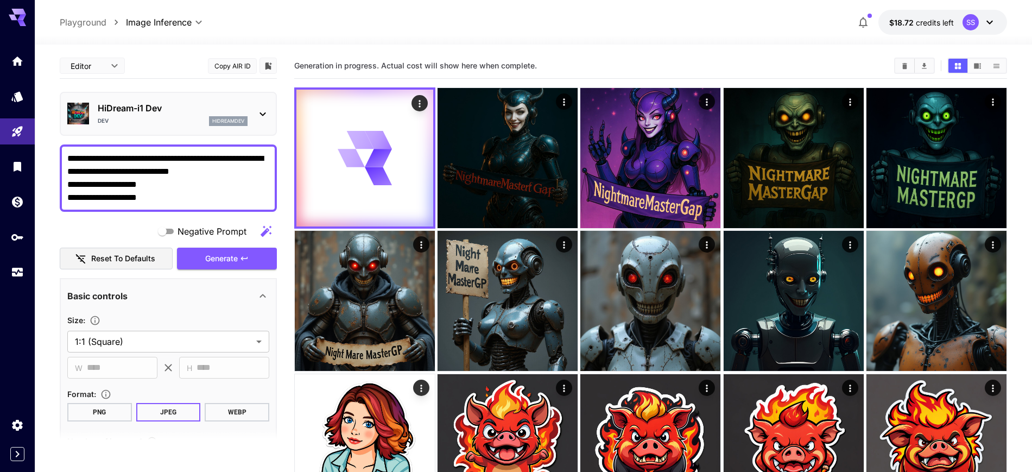
click at [154, 118] on div "Dev hidreamdev" at bounding box center [173, 121] width 150 height 10
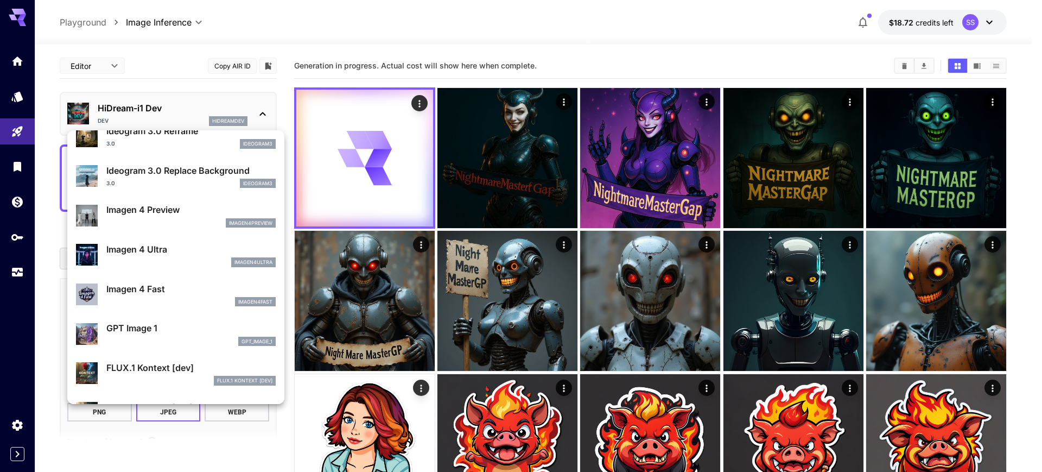
scroll to position [760, 0]
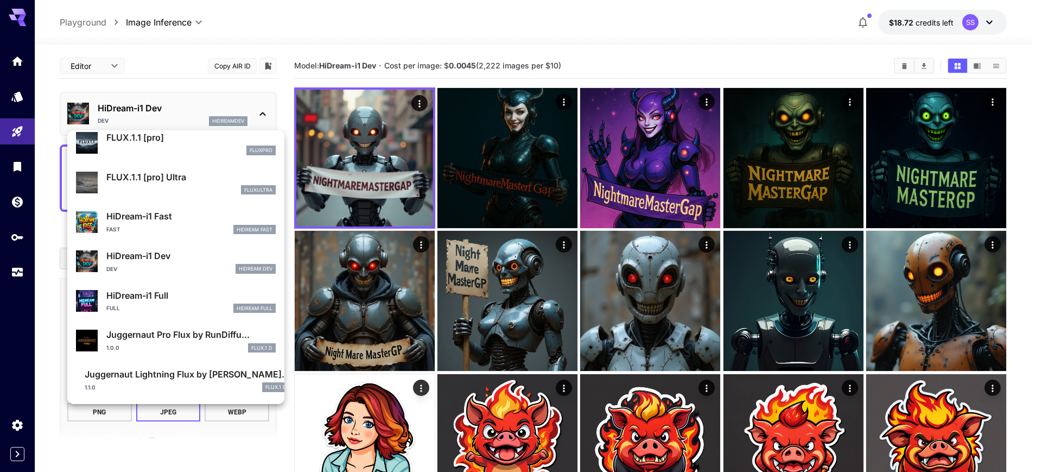
click at [161, 339] on p "Juggernaut Pro Flux by RunDiffu..." at bounding box center [190, 334] width 169 height 13
type input "**"
type input "*"
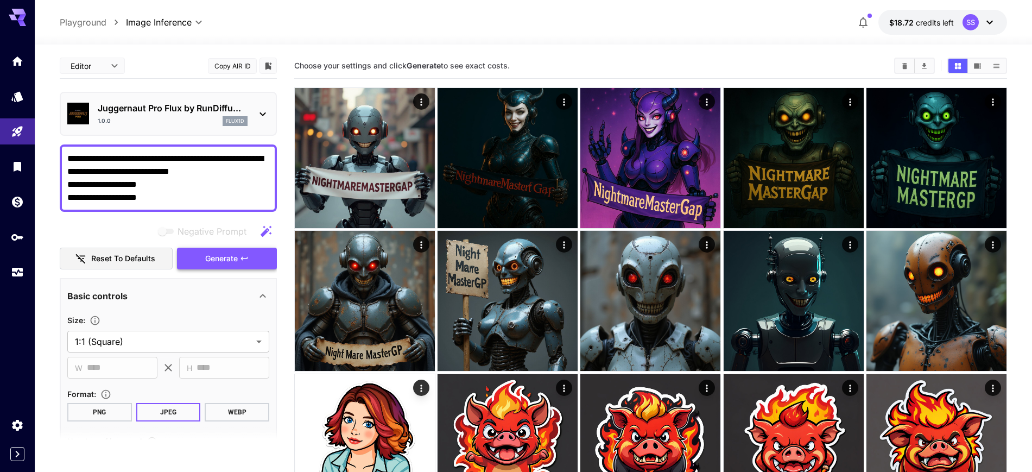
click at [217, 262] on span "Generate" at bounding box center [221, 259] width 33 height 14
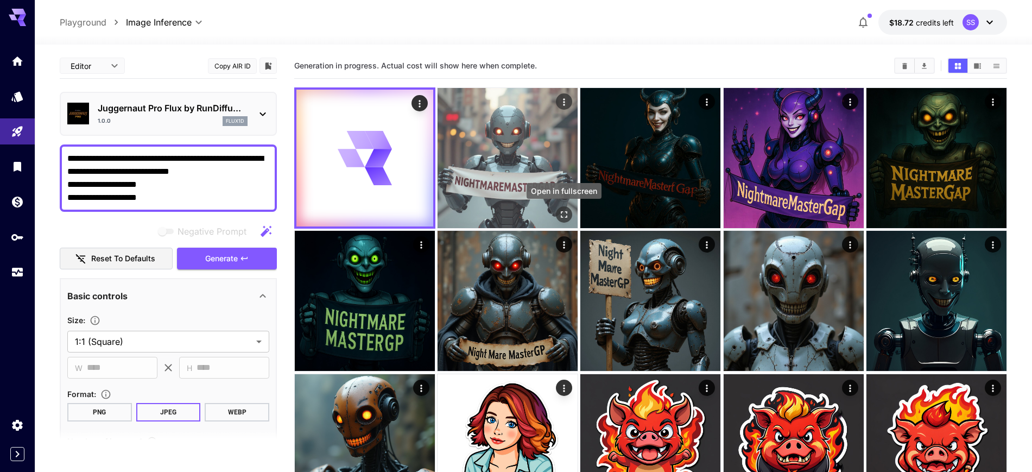
click at [572, 218] on div "Open in fullscreen" at bounding box center [564, 214] width 16 height 16
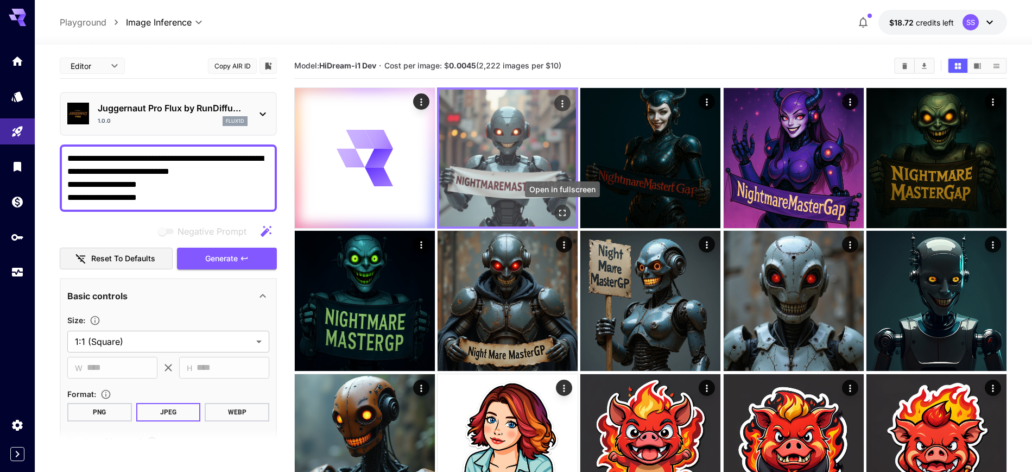
click at [566, 218] on button "Open in fullscreen" at bounding box center [562, 213] width 16 height 16
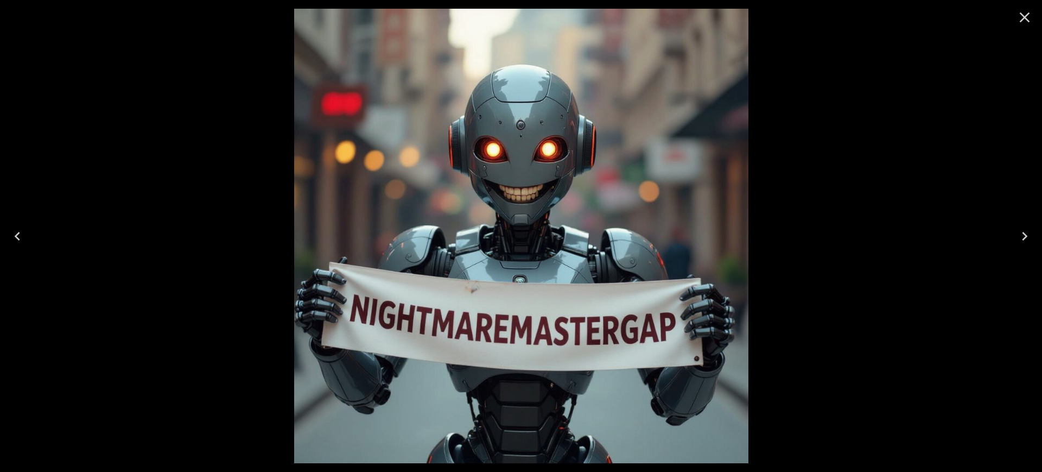
click at [1030, 15] on icon "Close" at bounding box center [1024, 17] width 17 height 17
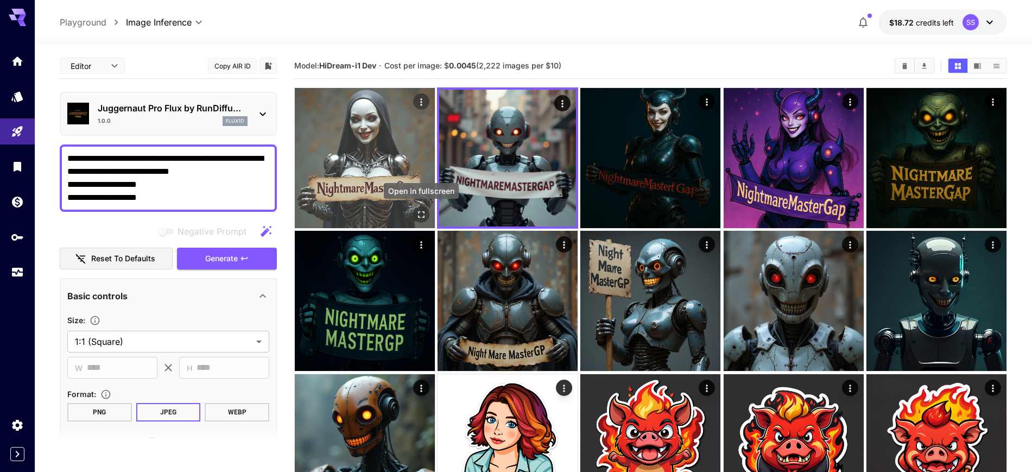
click at [427, 216] on button "Open in fullscreen" at bounding box center [421, 214] width 16 height 16
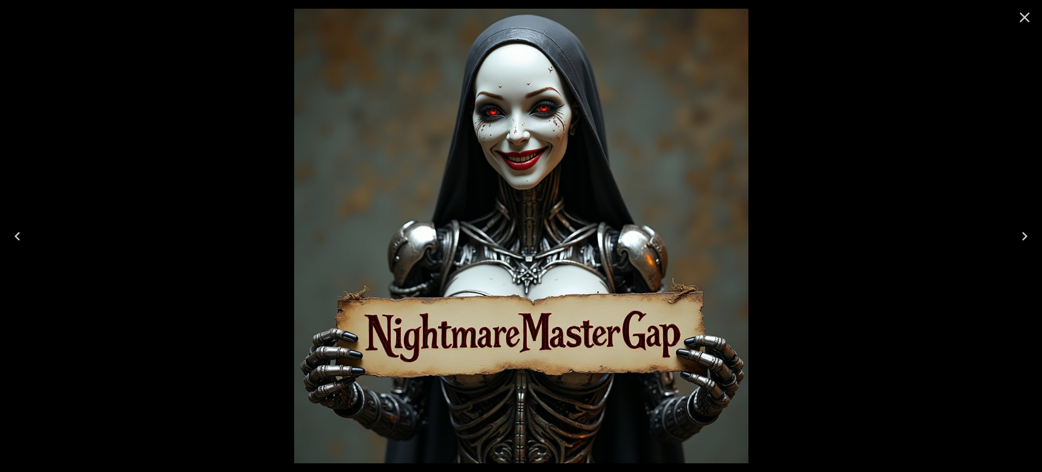
click at [1031, 5] on button "Close" at bounding box center [1025, 17] width 26 height 26
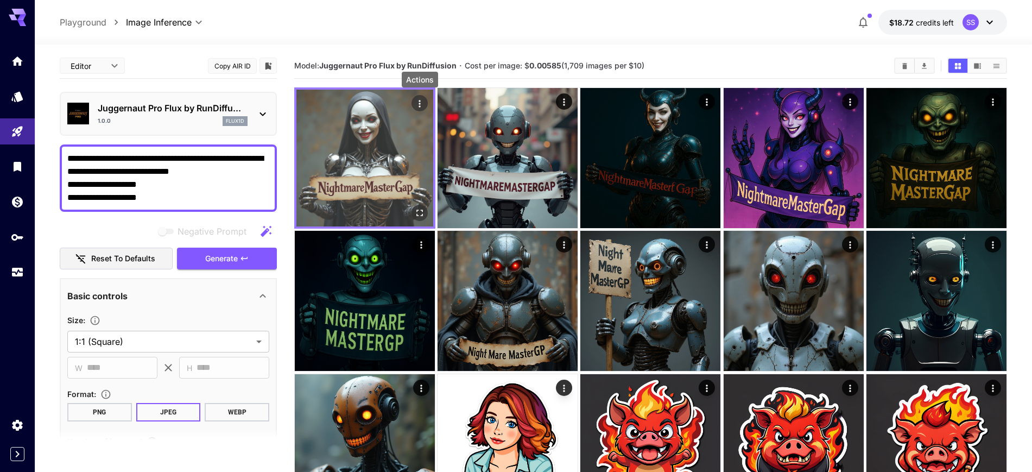
click at [421, 101] on icon "Actions" at bounding box center [419, 103] width 11 height 11
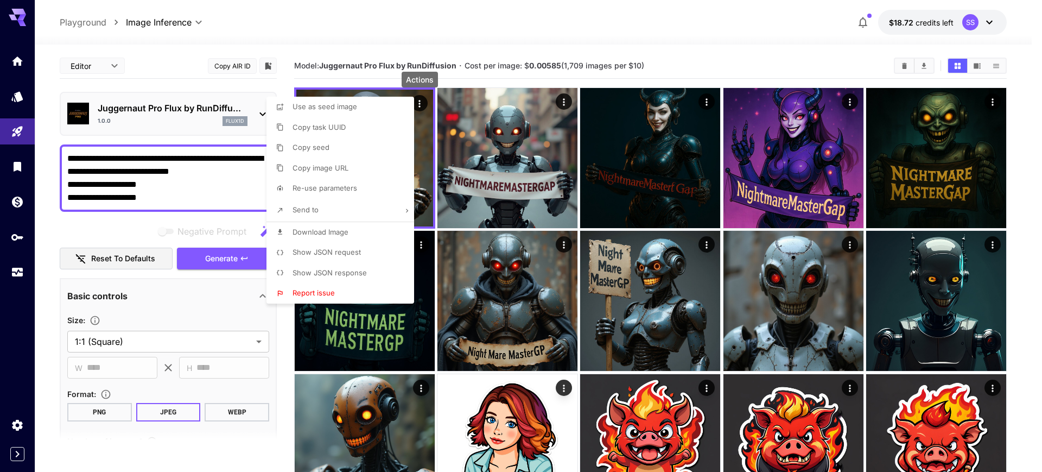
click at [326, 233] on span "Download Image" at bounding box center [321, 231] width 56 height 9
